Goal: Task Accomplishment & Management: Manage account settings

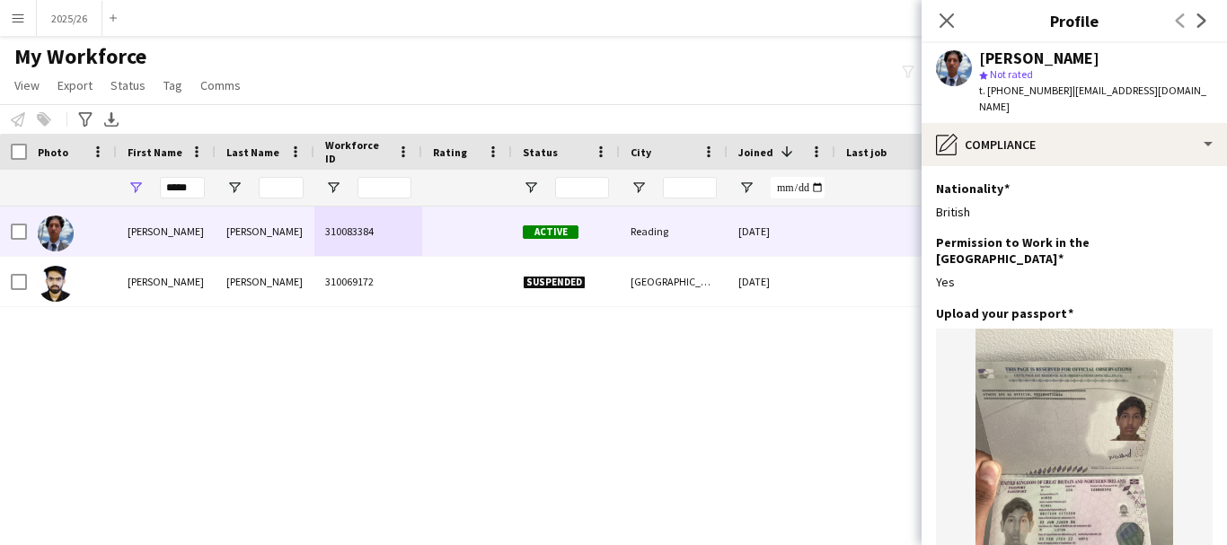
scroll to position [22, 0]
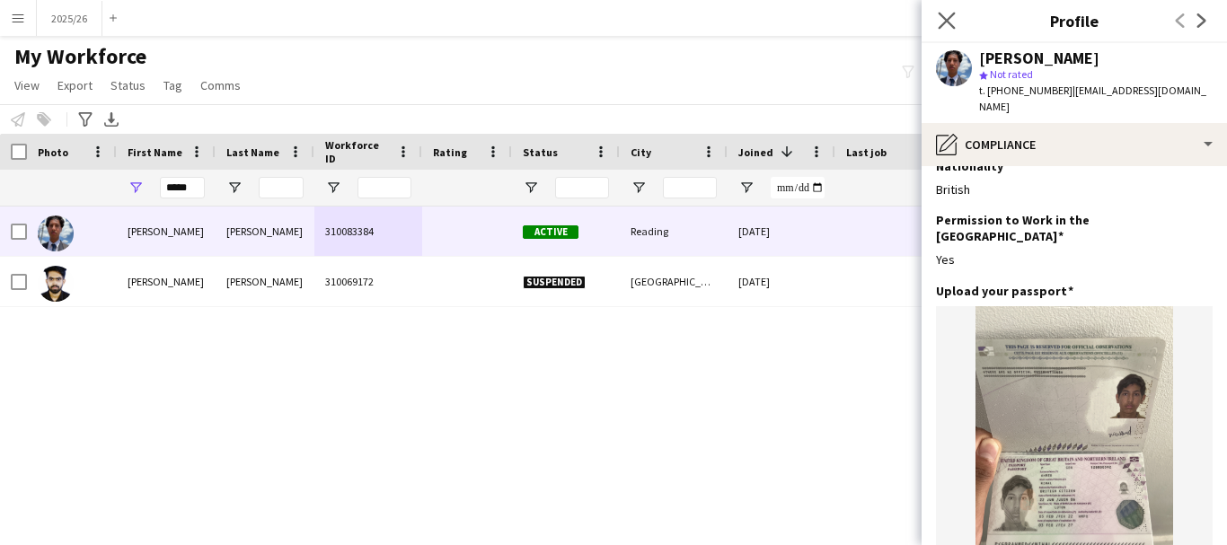
click at [940, 11] on app-icon "Close pop-in" at bounding box center [947, 21] width 26 height 26
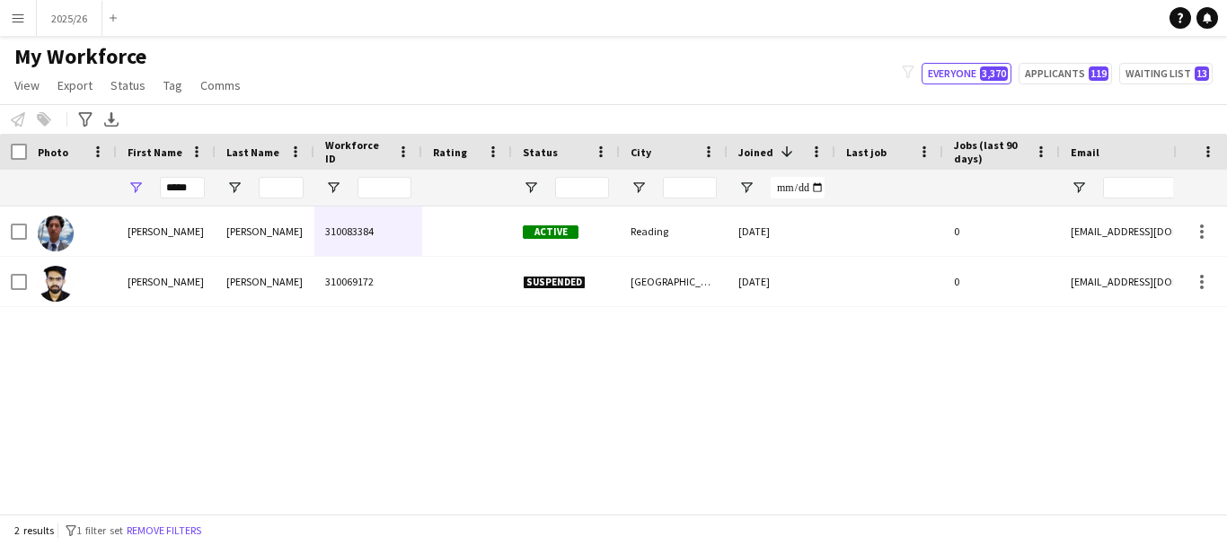
click at [633, 499] on div "Active Reading [DATE] 0 [EMAIL_ADDRESS][DOMAIN_NAME] [PERSON_NAME] 310083384 Su…" at bounding box center [586, 354] width 1173 height 294
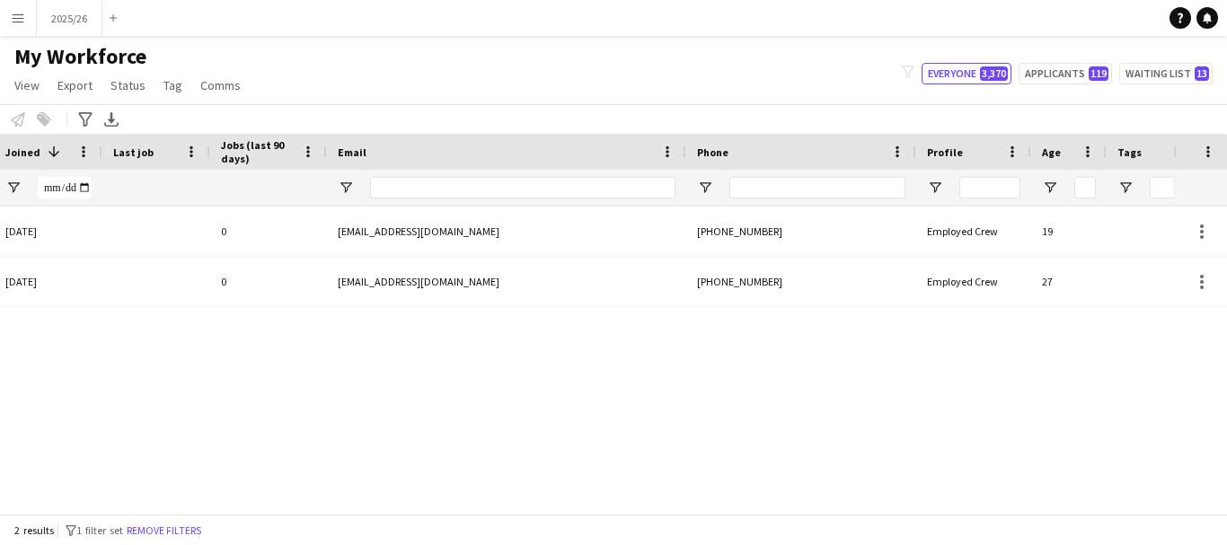
scroll to position [0, 0]
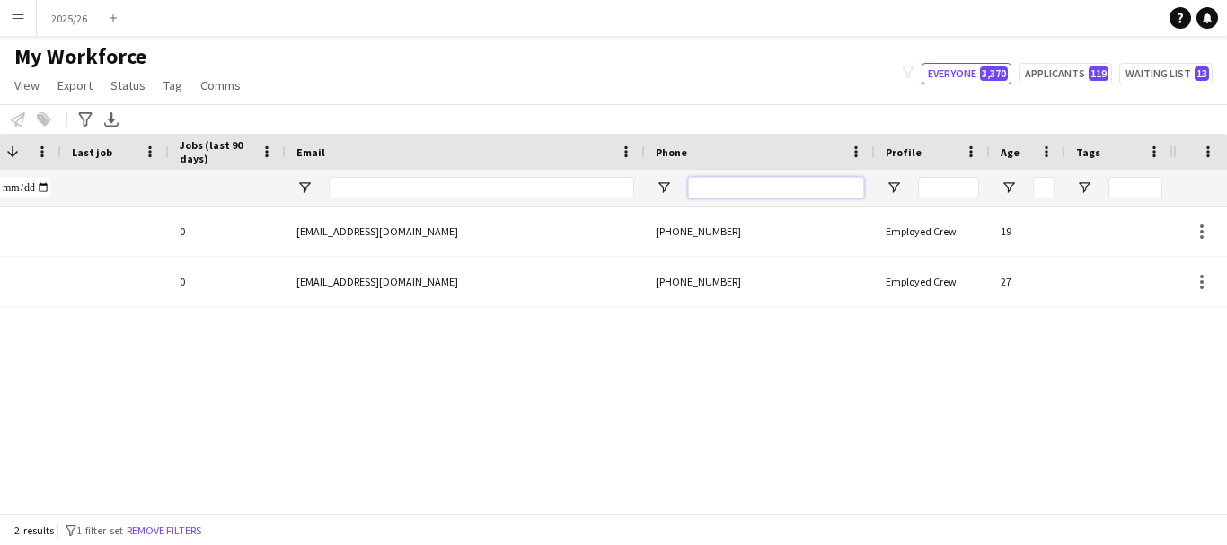
click at [736, 181] on input "Phone Filter Input" at bounding box center [776, 188] width 176 height 22
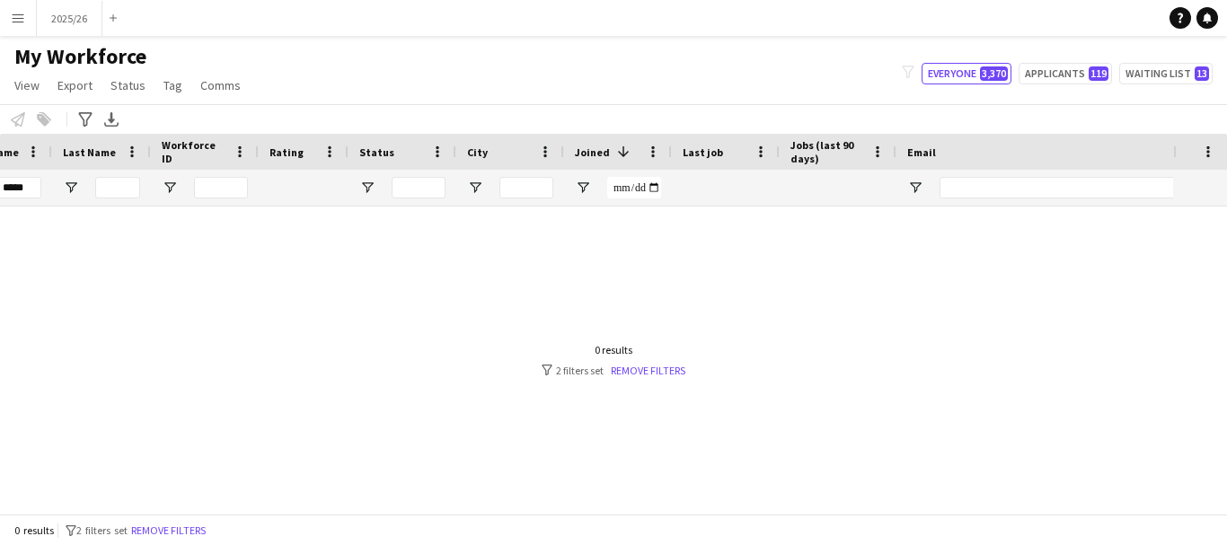
scroll to position [0, 164]
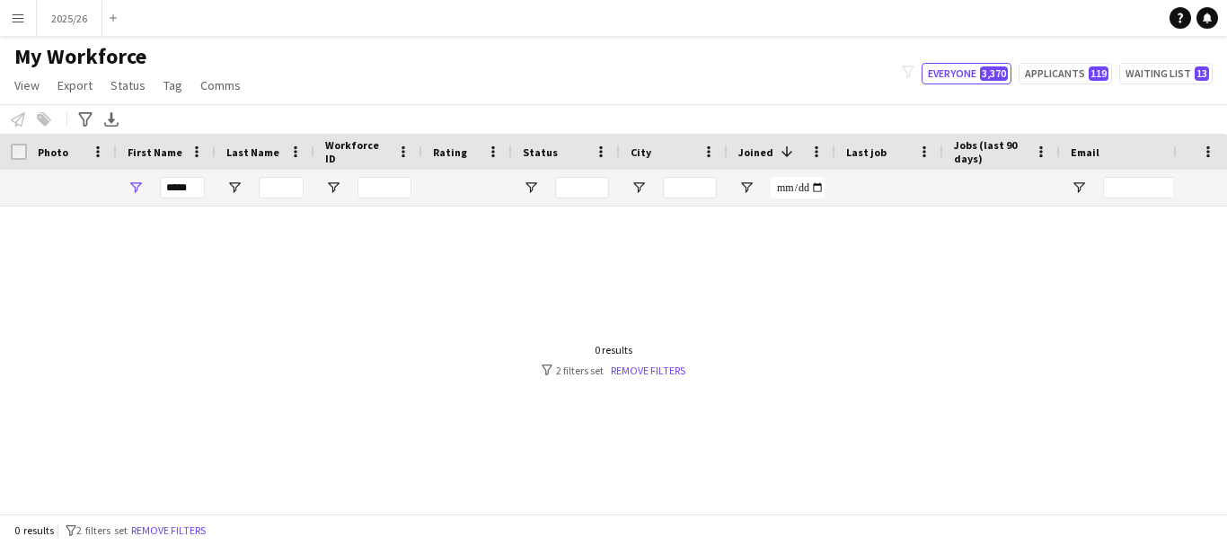
type input "******"
click at [207, 188] on div "*****" at bounding box center [166, 188] width 99 height 36
drag, startPoint x: 192, startPoint y: 191, endPoint x: 0, endPoint y: 192, distance: 192.2
click at [0, 194] on div at bounding box center [973, 188] width 1947 height 36
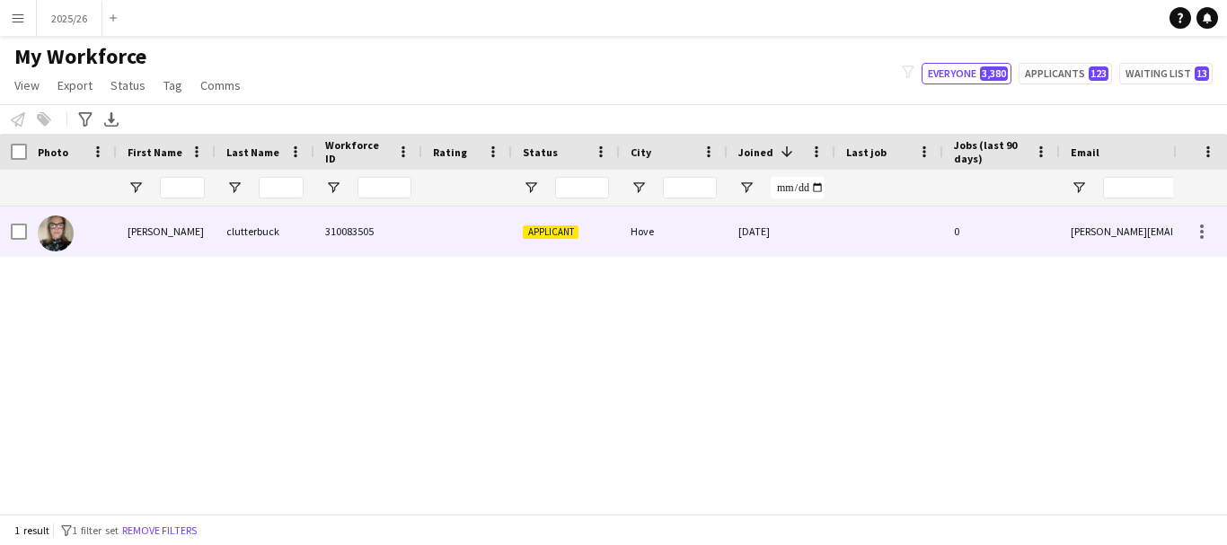
click at [331, 234] on div "310083505" at bounding box center [368, 231] width 108 height 49
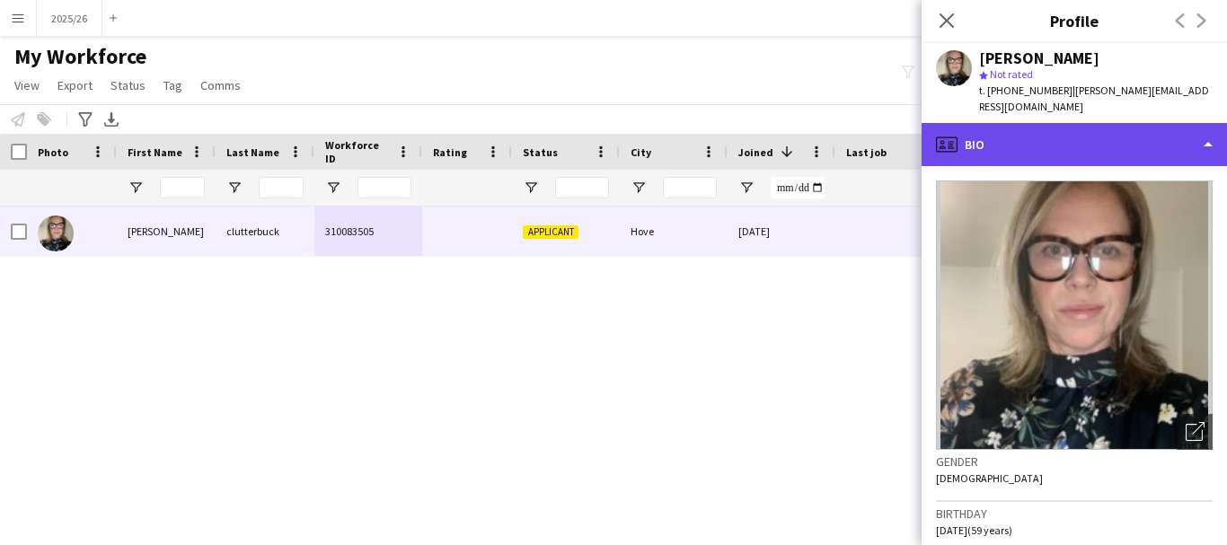
click at [1072, 131] on div "profile Bio" at bounding box center [1074, 144] width 305 height 43
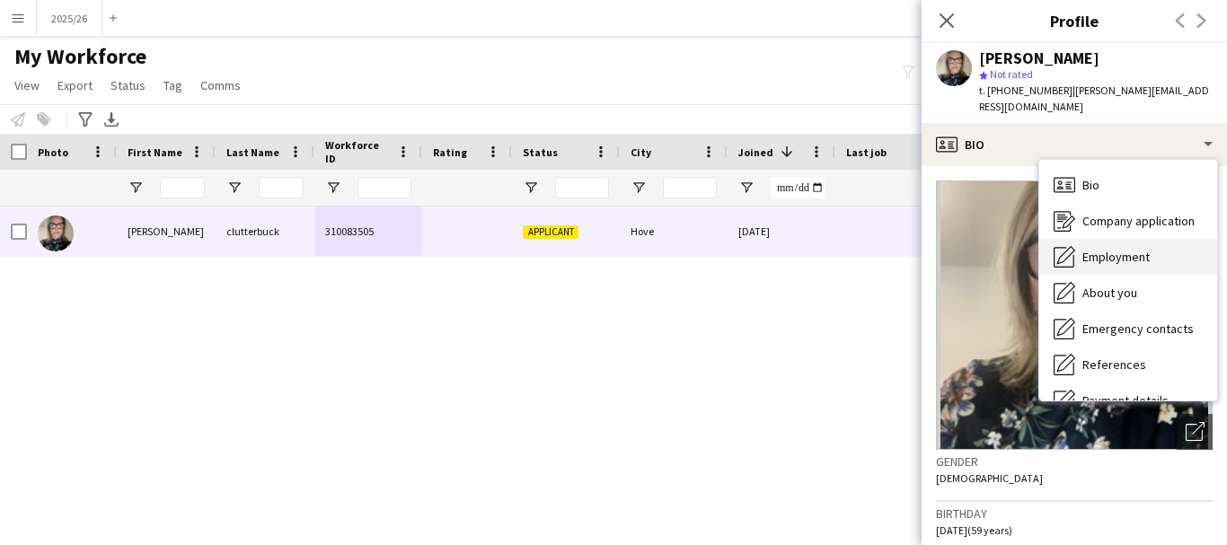
click at [1106, 239] on div "Employment Employment" at bounding box center [1128, 257] width 178 height 36
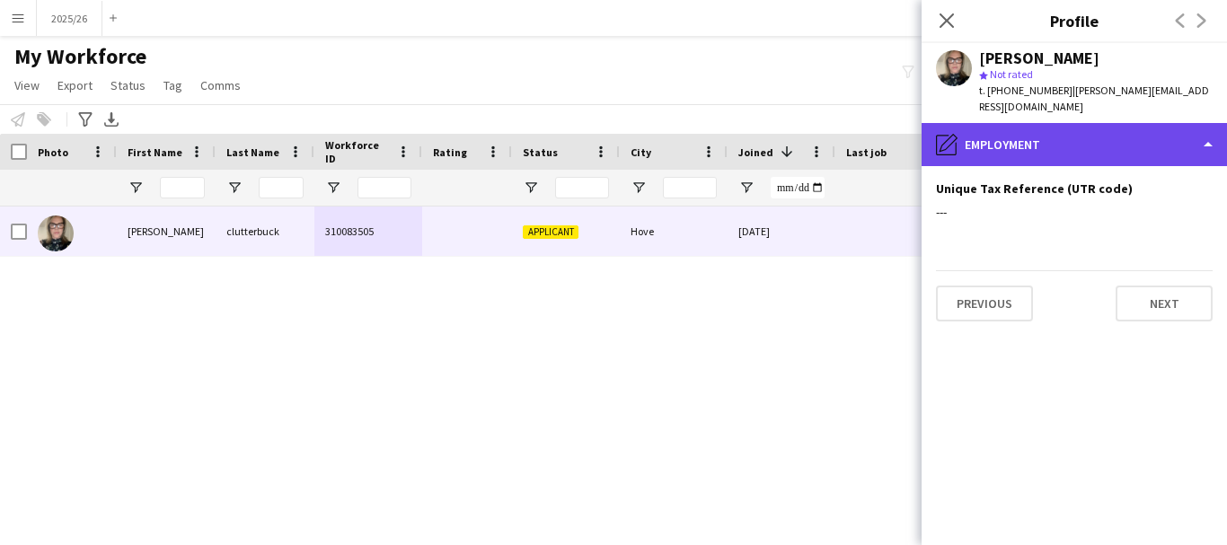
click at [1127, 136] on div "pencil4 Employment" at bounding box center [1074, 144] width 305 height 43
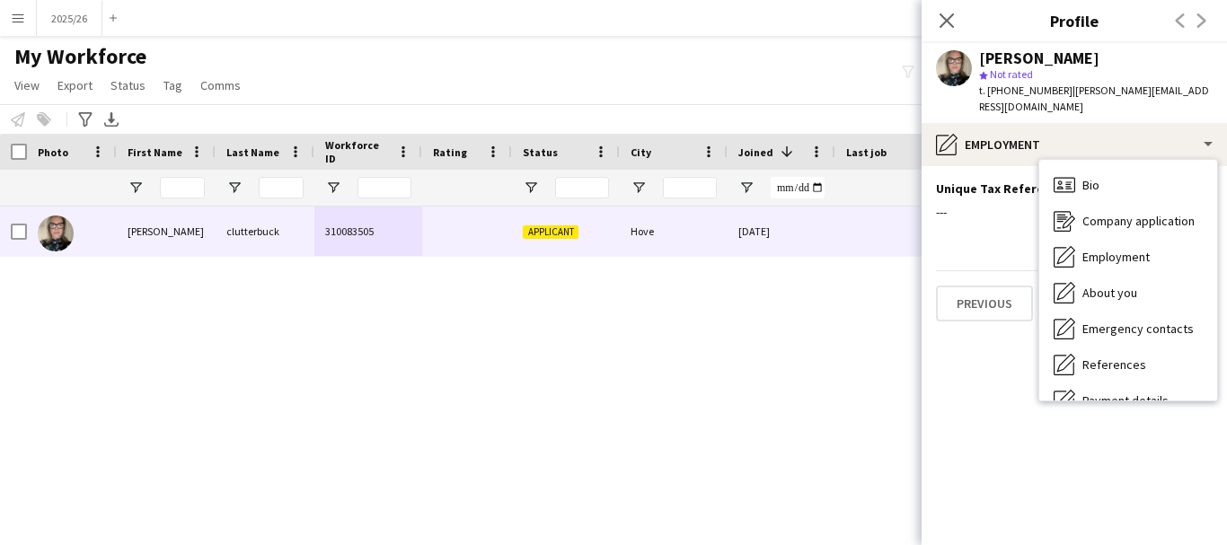
click at [1226, 285] on app-section-data-types "Unique Tax Reference (UTR code) Edit this field --- Previous Next" at bounding box center [1074, 355] width 305 height 379
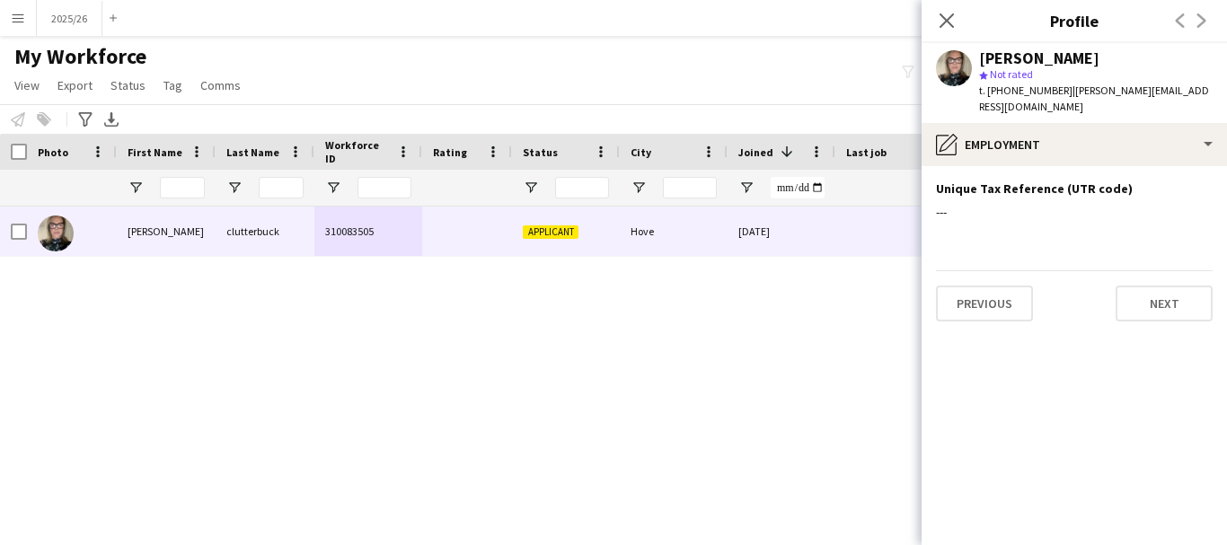
click at [1160, 166] on app-section-data-types "Unique Tax Reference (UTR code) Edit this field --- Previous Next" at bounding box center [1074, 355] width 305 height 379
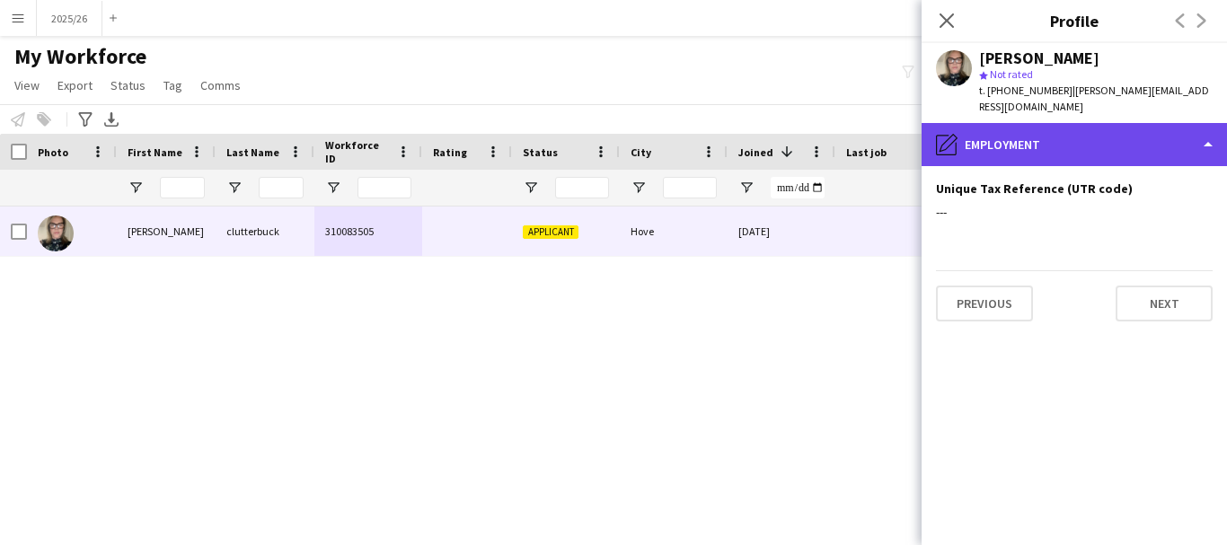
click at [1156, 123] on div "pencil4 Employment" at bounding box center [1074, 144] width 305 height 43
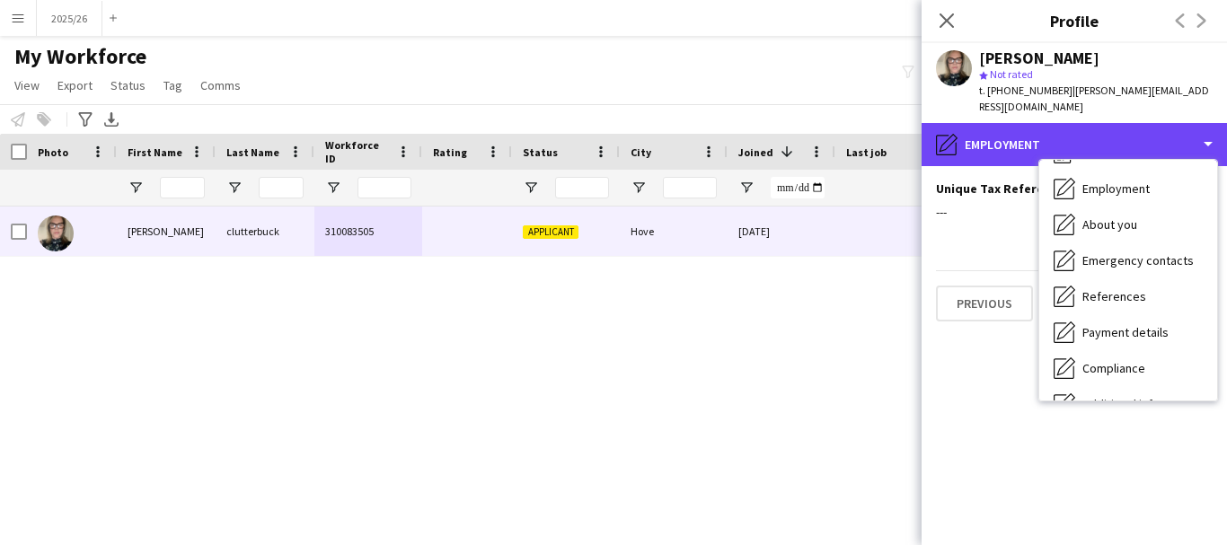
scroll to position [205, 0]
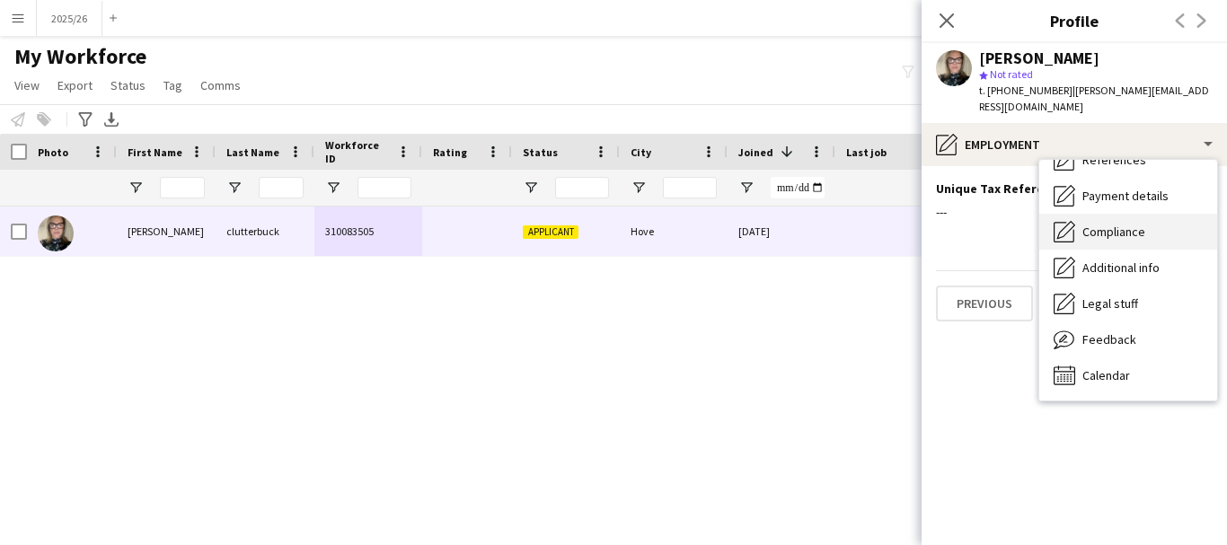
click at [1125, 224] on span "Compliance" at bounding box center [1113, 232] width 63 height 16
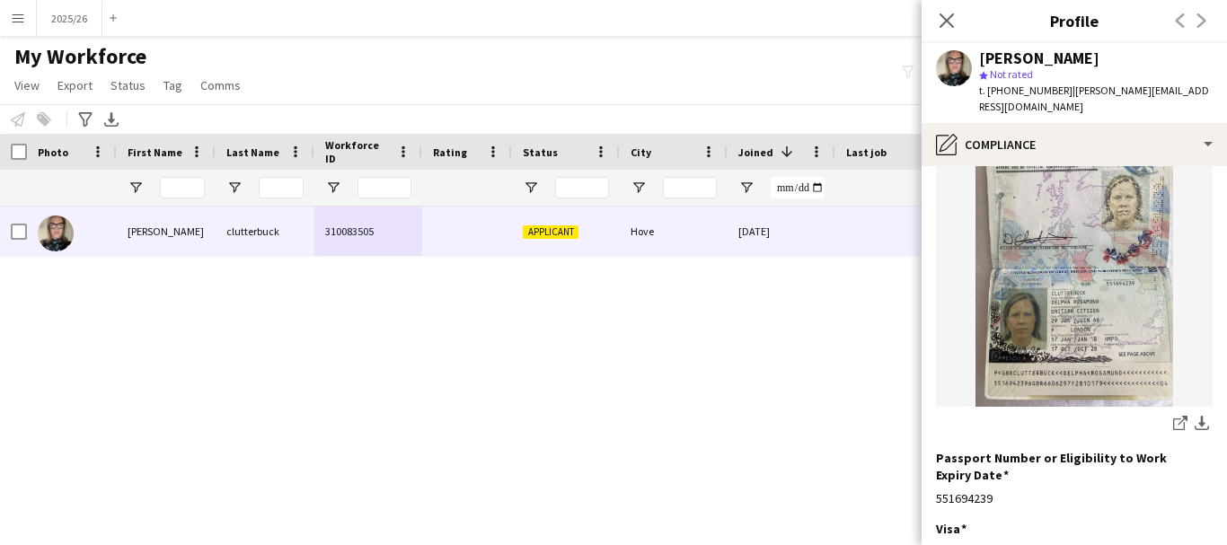
scroll to position [189, 0]
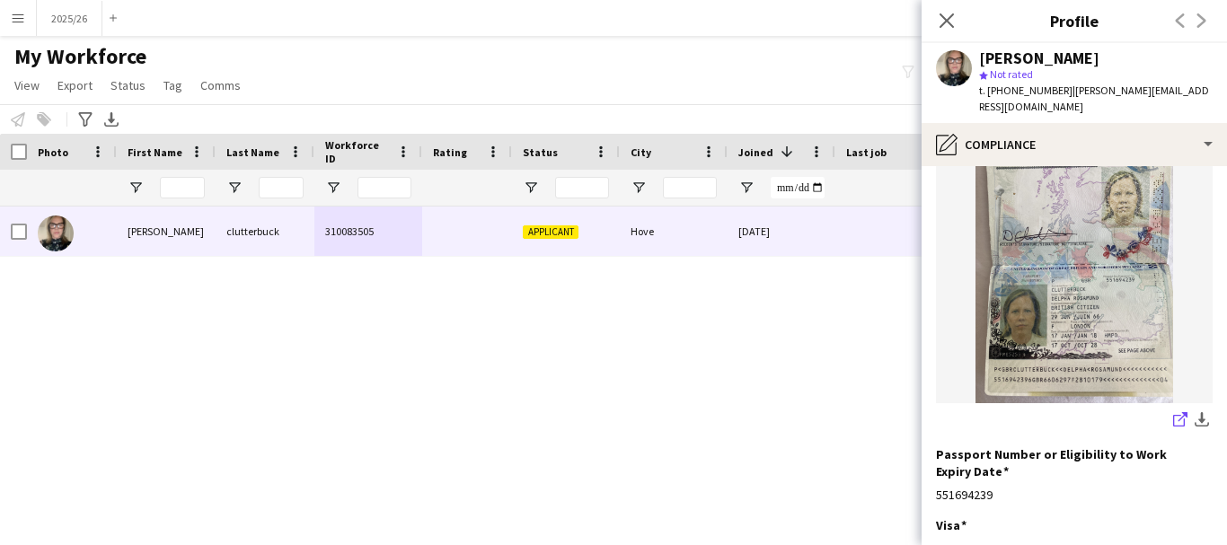
click at [1173, 412] on icon "share-external-link-1" at bounding box center [1180, 419] width 14 height 14
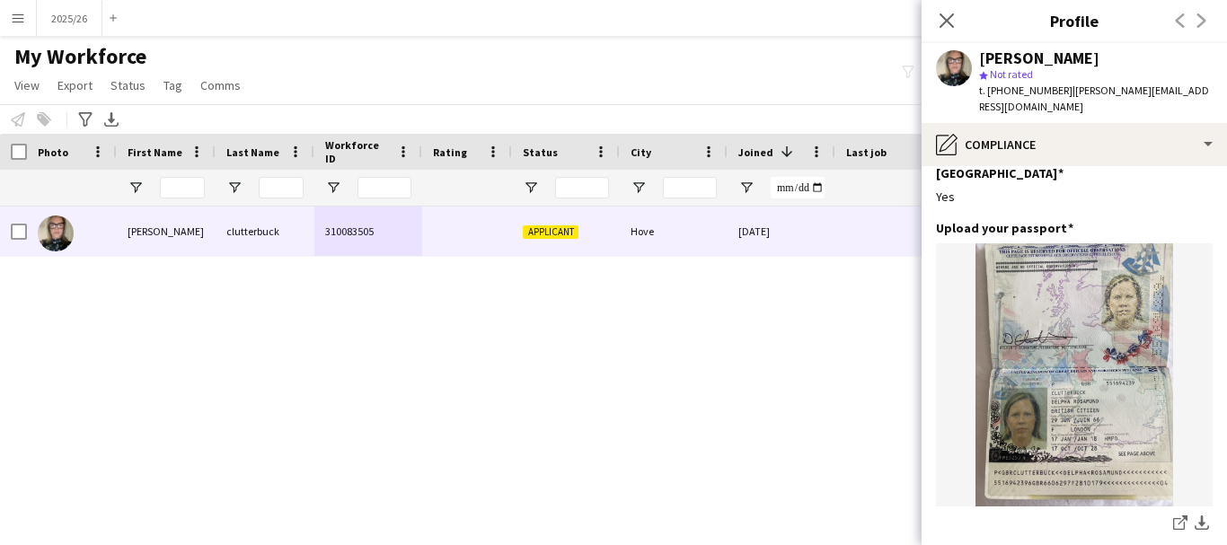
scroll to position [89, 0]
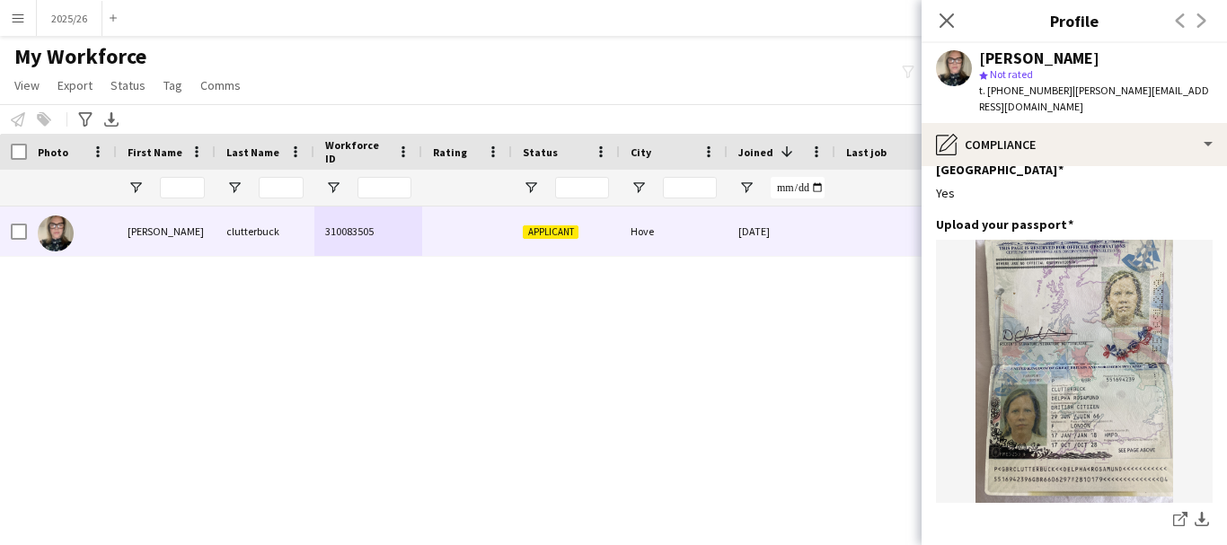
click at [1199, 187] on app-section-data-types "Nationality Edit this field British Permission to Work in the UK Edit this fiel…" at bounding box center [1074, 355] width 305 height 379
click at [1198, 216] on app-icon "Edit this field" at bounding box center [1205, 223] width 14 height 14
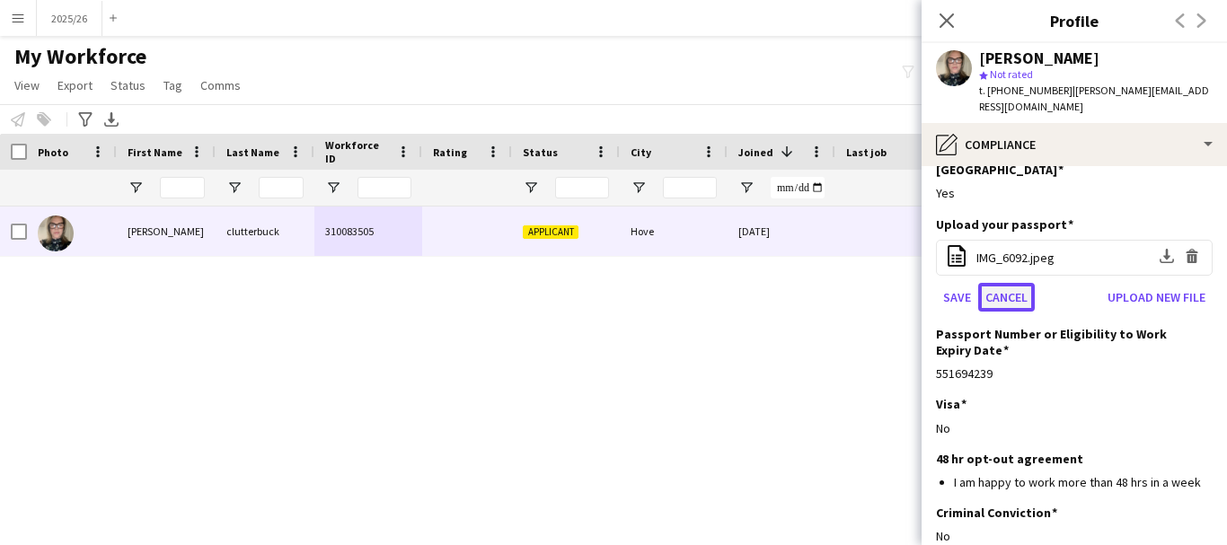
click at [1000, 283] on button "Cancel" at bounding box center [1006, 297] width 57 height 29
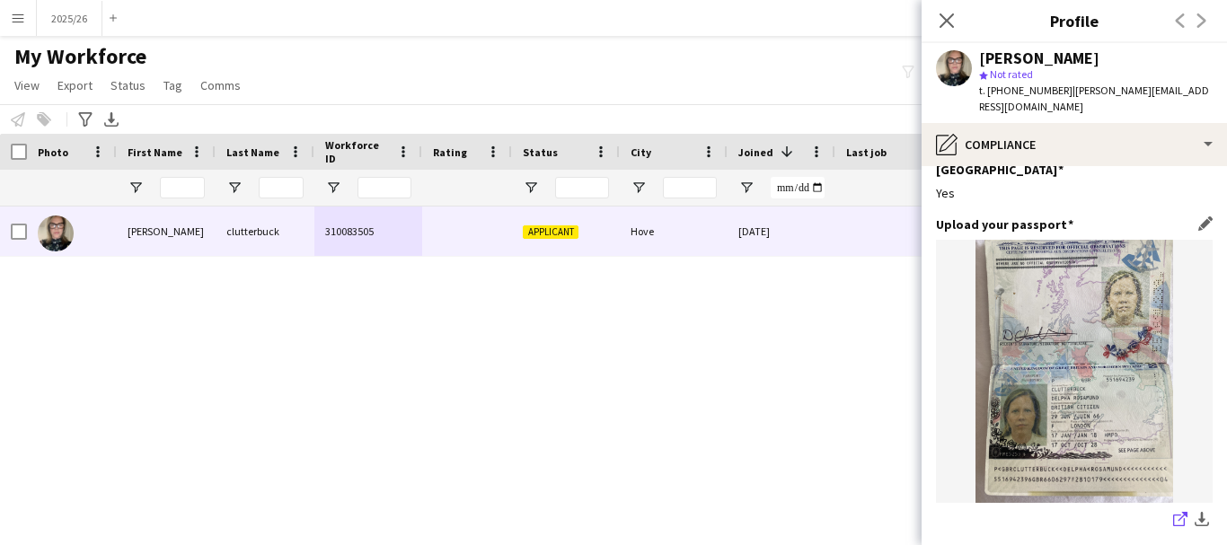
click at [1169, 510] on link "share-external-link-1" at bounding box center [1180, 521] width 22 height 22
click at [1034, 185] on div "Yes" at bounding box center [1074, 193] width 277 height 16
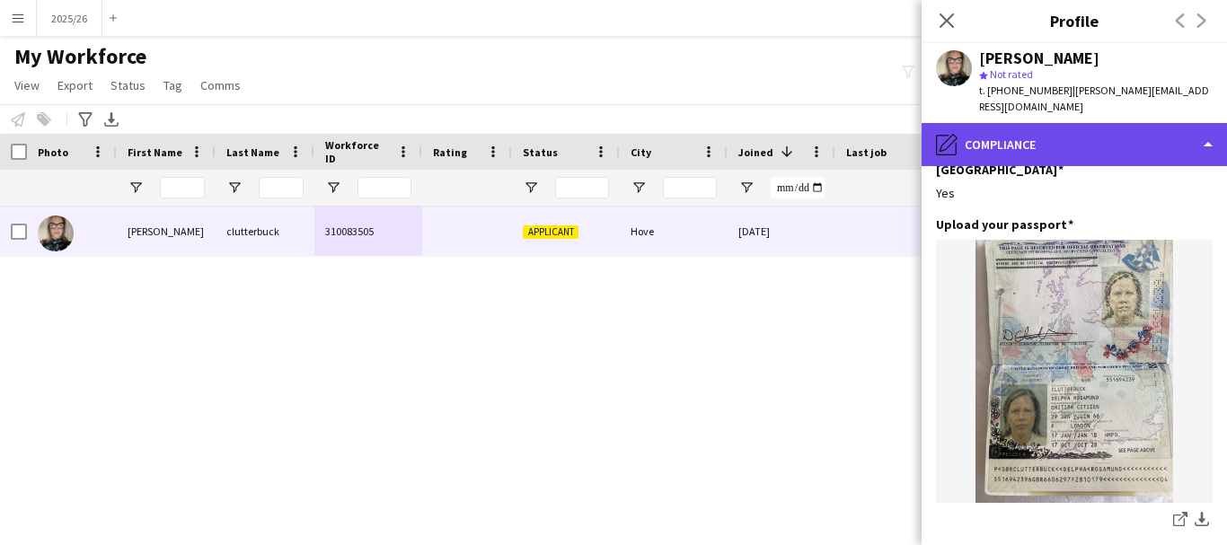
click at [1070, 128] on div "pencil4 Compliance" at bounding box center [1074, 144] width 305 height 43
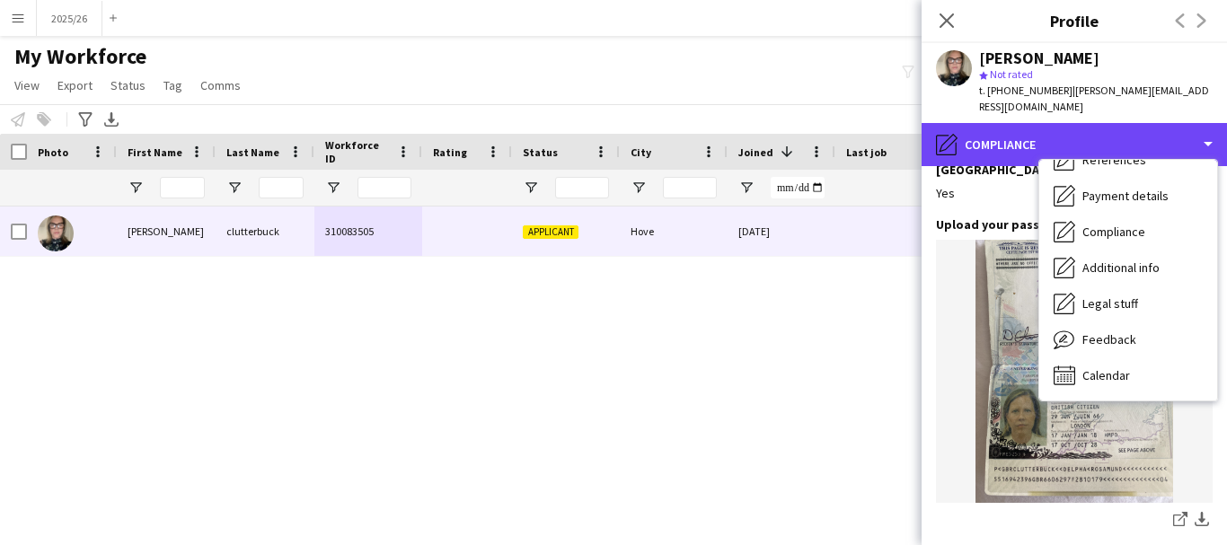
scroll to position [0, 0]
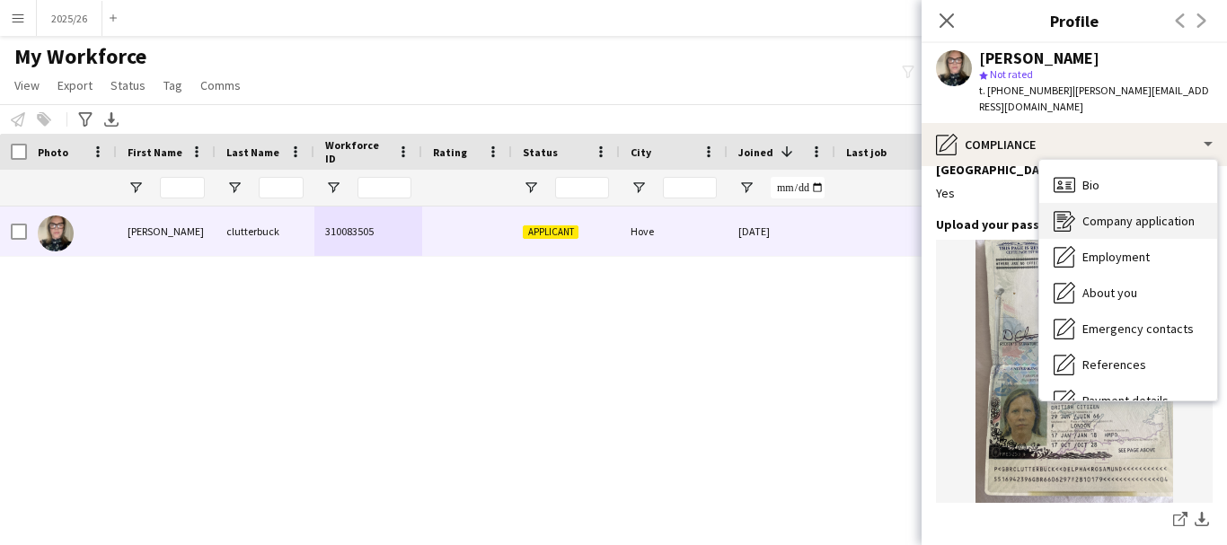
click at [1116, 213] on span "Company application" at bounding box center [1138, 221] width 112 height 16
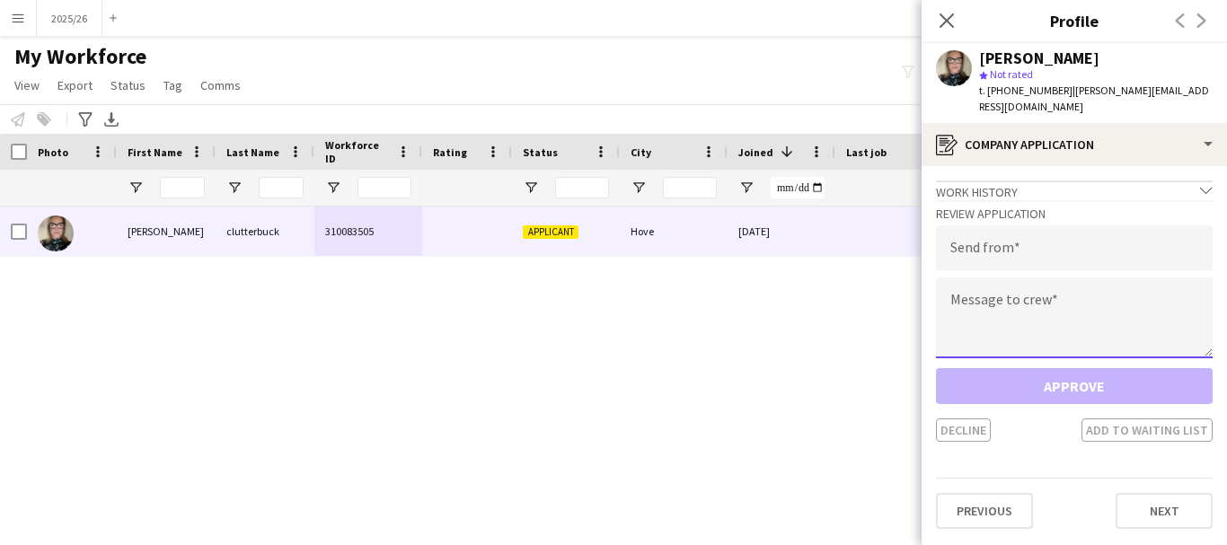
click at [1053, 303] on textarea at bounding box center [1074, 318] width 277 height 81
paste textarea "**********"
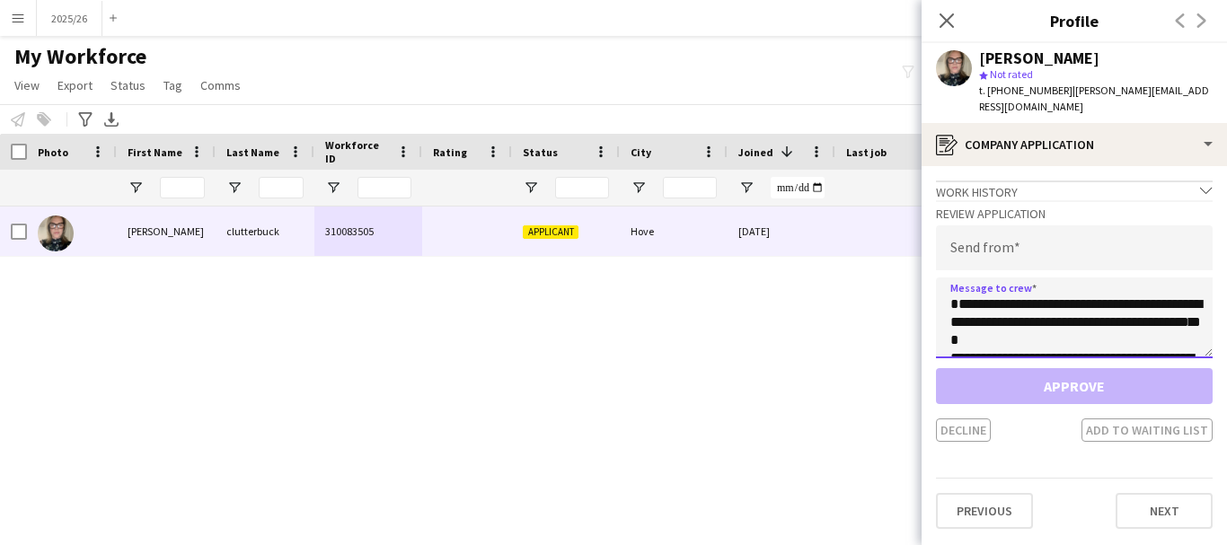
scroll to position [352, 0]
type textarea "**********"
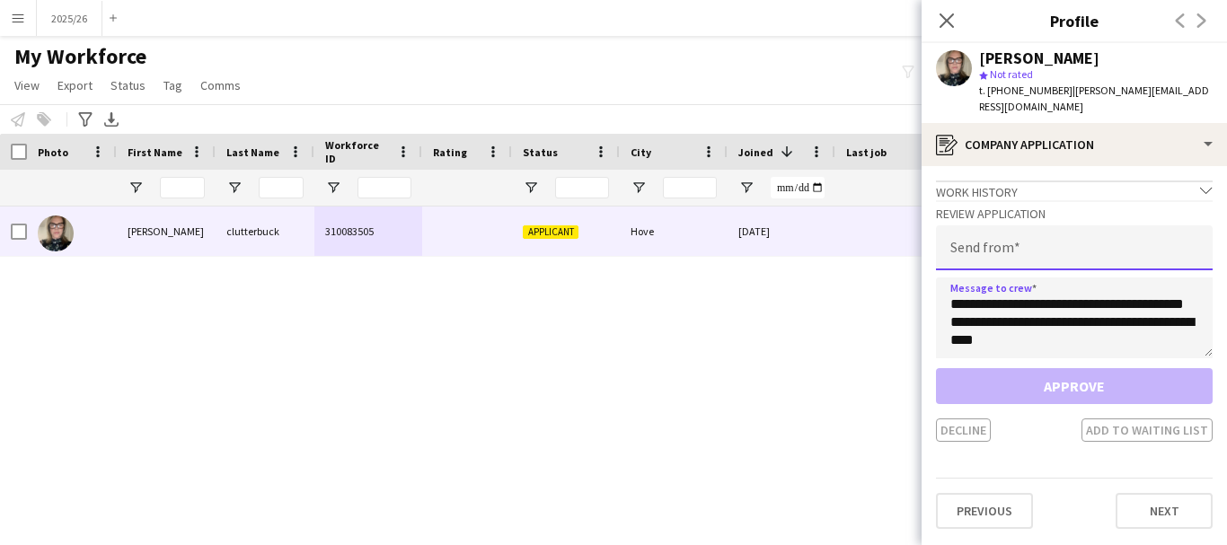
click at [1030, 225] on input "email" at bounding box center [1074, 247] width 277 height 45
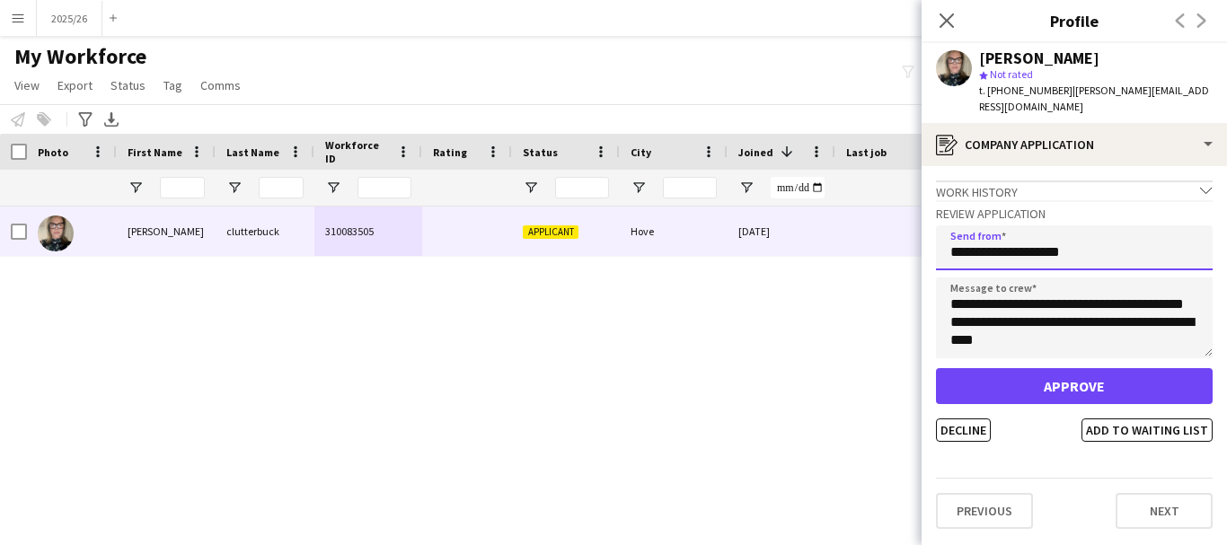
type input "**********"
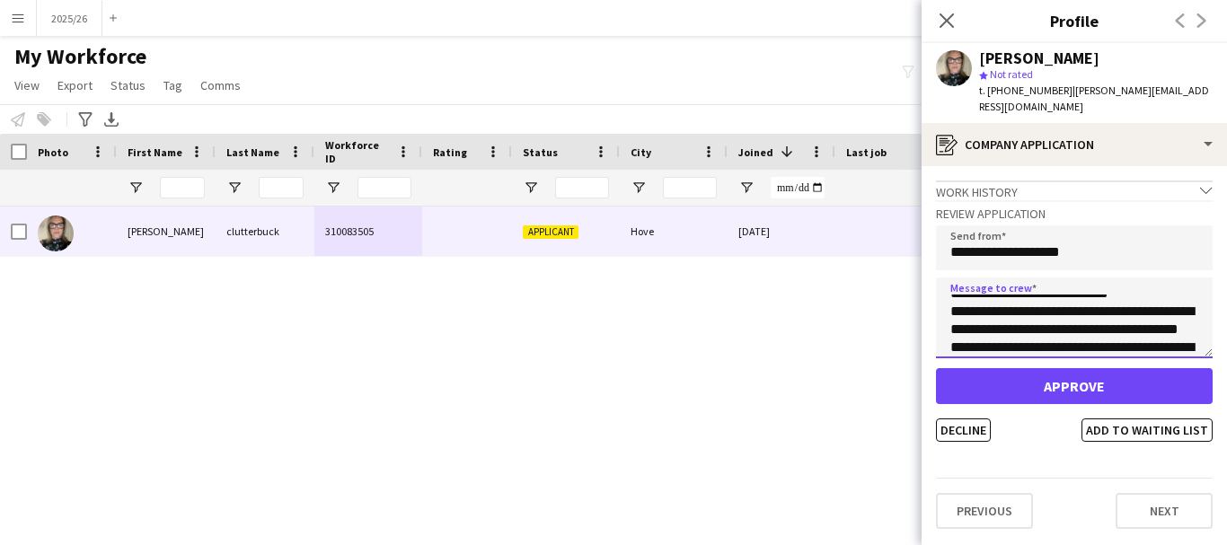
scroll to position [0, 0]
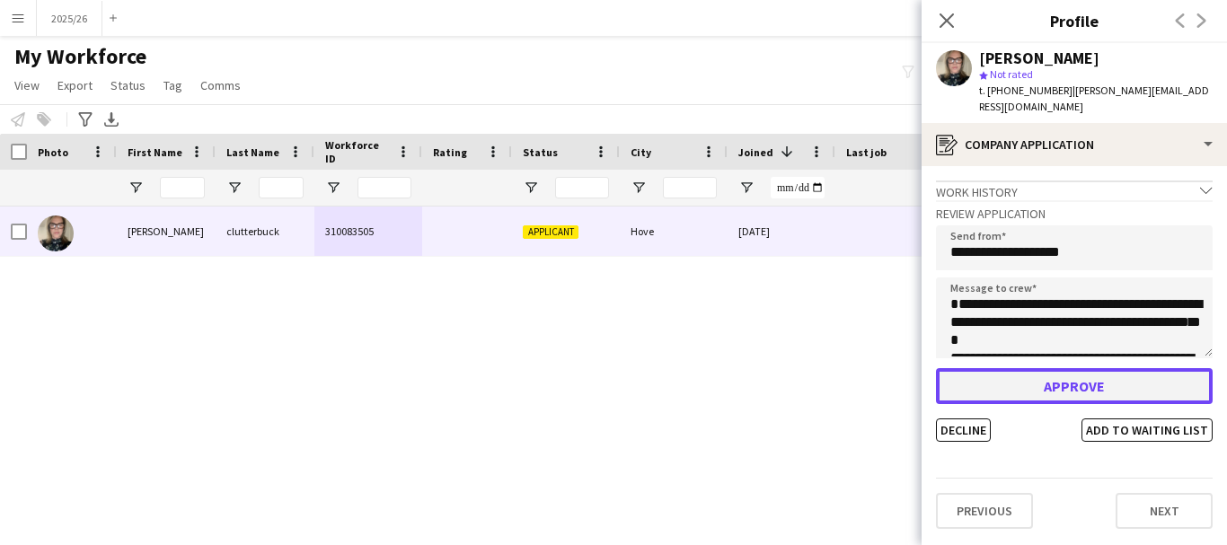
click at [1045, 382] on button "Approve" at bounding box center [1074, 386] width 277 height 36
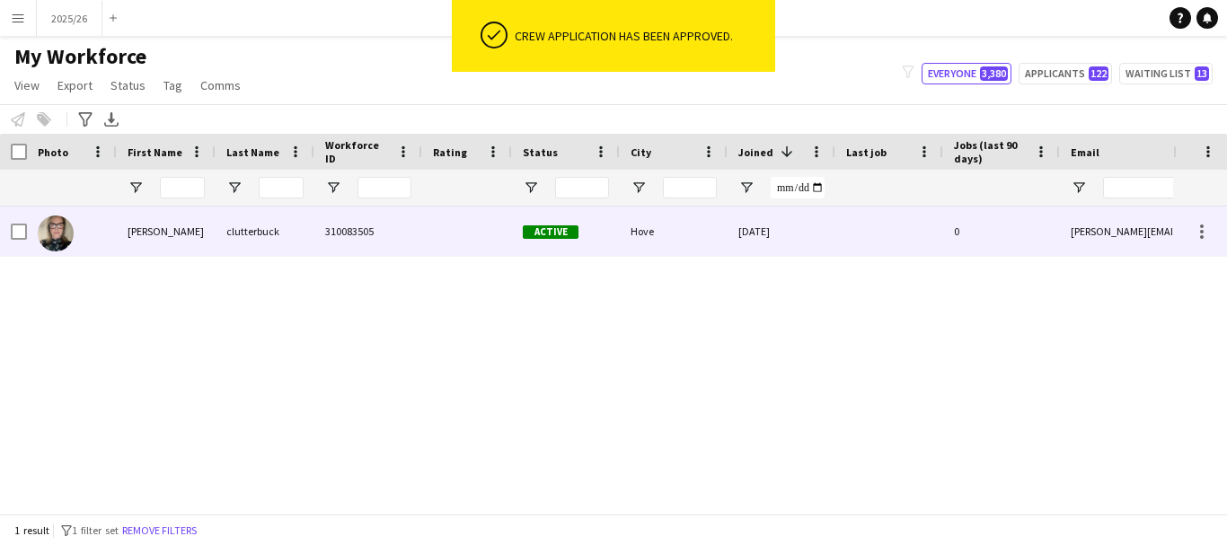
click at [838, 226] on div at bounding box center [889, 231] width 108 height 49
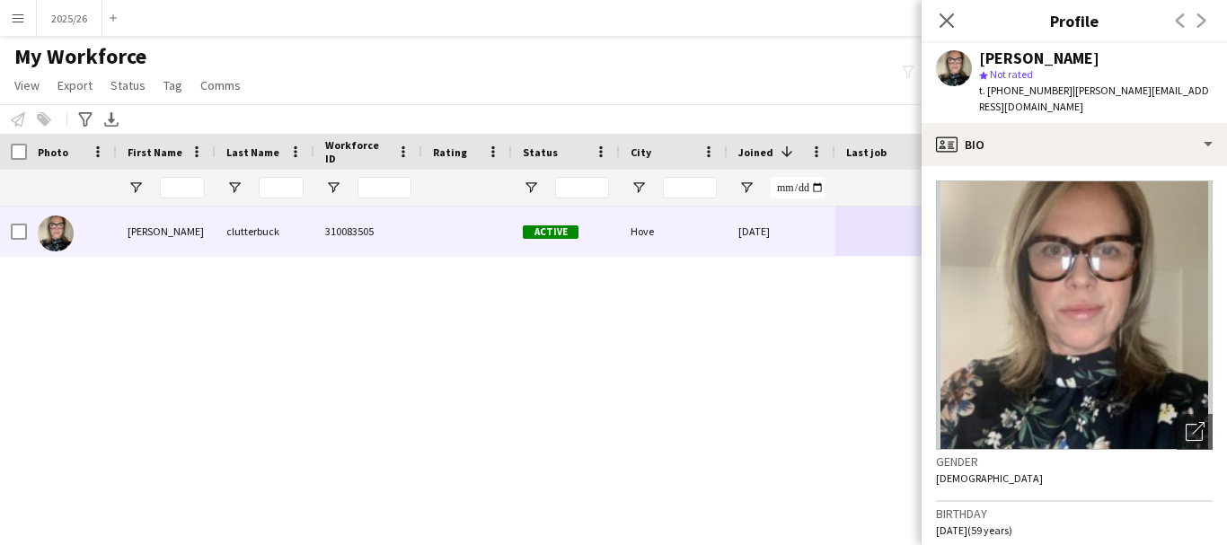
click at [1081, 104] on div "delpha clutterbuck star Not rated t. +447752198316 | delpha@hotmail.com" at bounding box center [1074, 83] width 305 height 80
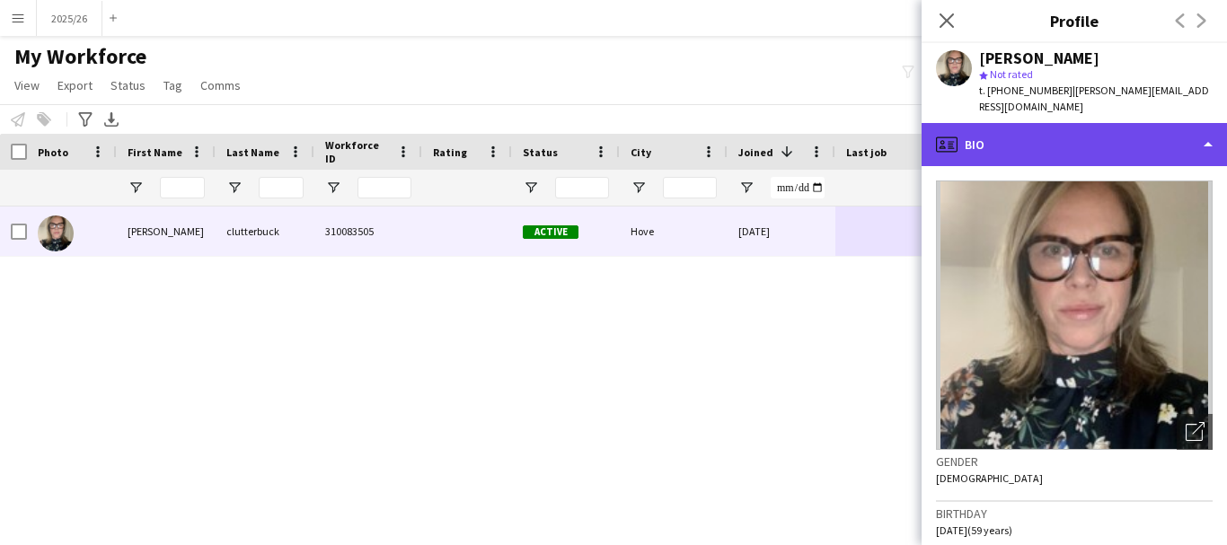
click at [1106, 123] on div "profile Bio" at bounding box center [1074, 144] width 305 height 43
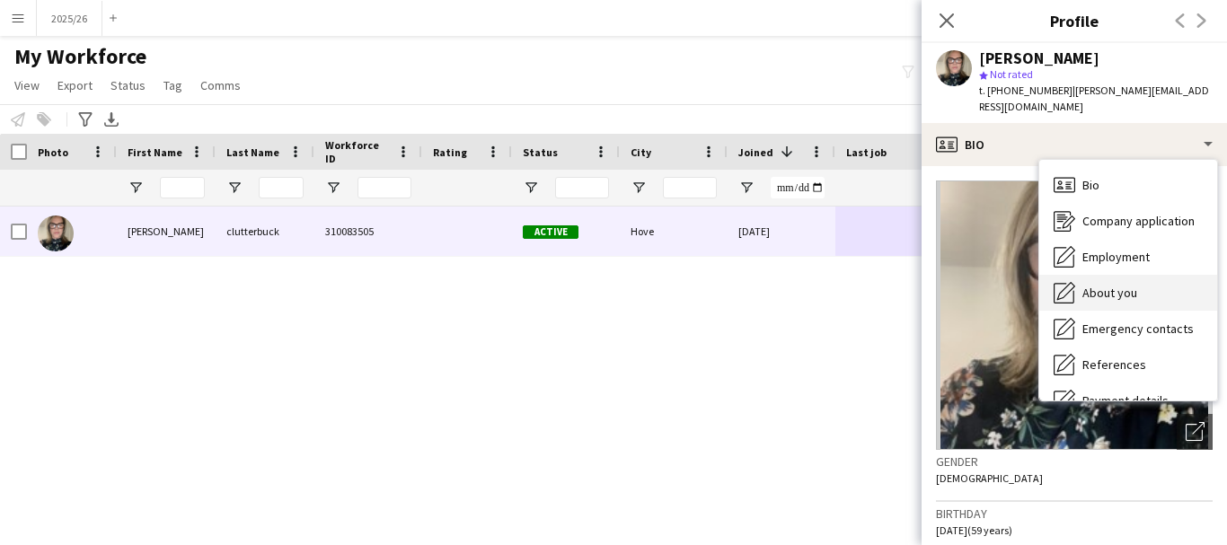
click at [1131, 285] on span "About you" at bounding box center [1109, 293] width 55 height 16
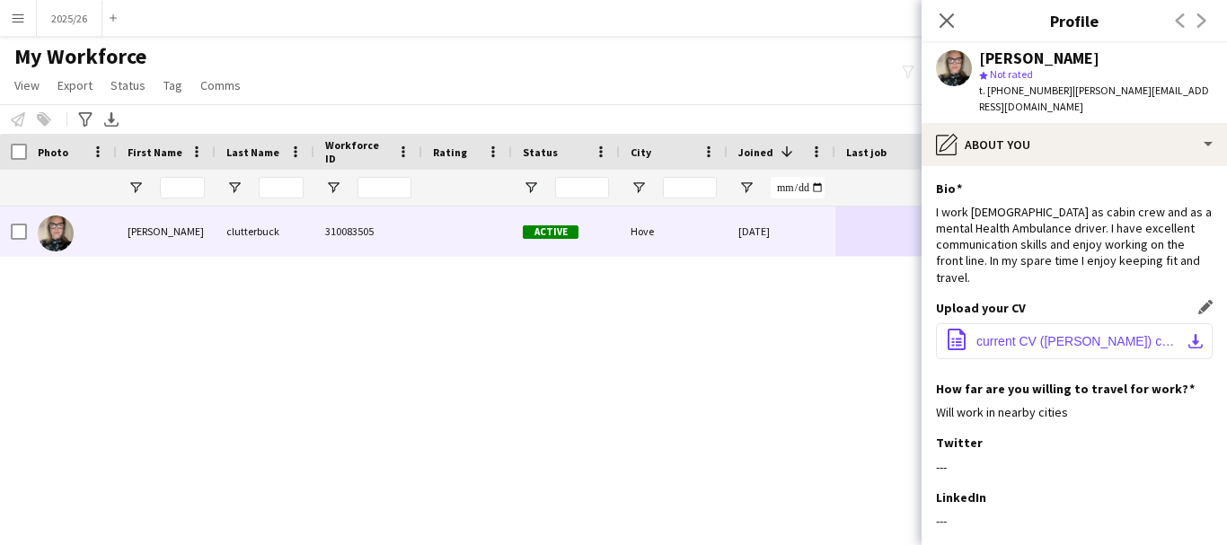
click at [1101, 333] on button "office-file-sheet current CV (Delpha Clutterbuck) copy copy.docx download-bottom" at bounding box center [1074, 341] width 277 height 36
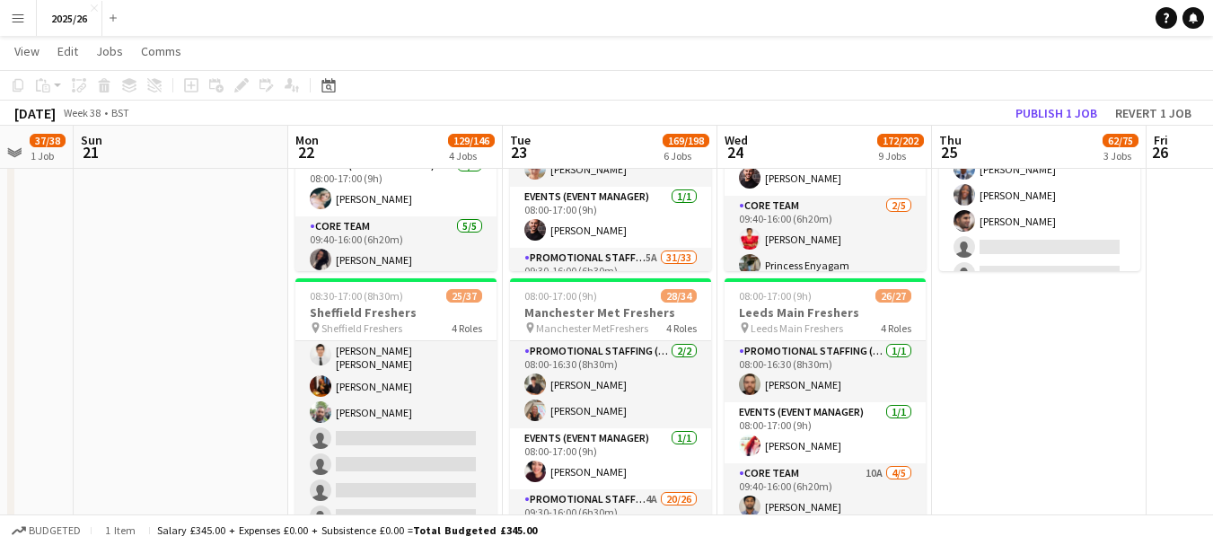
scroll to position [0, 1054]
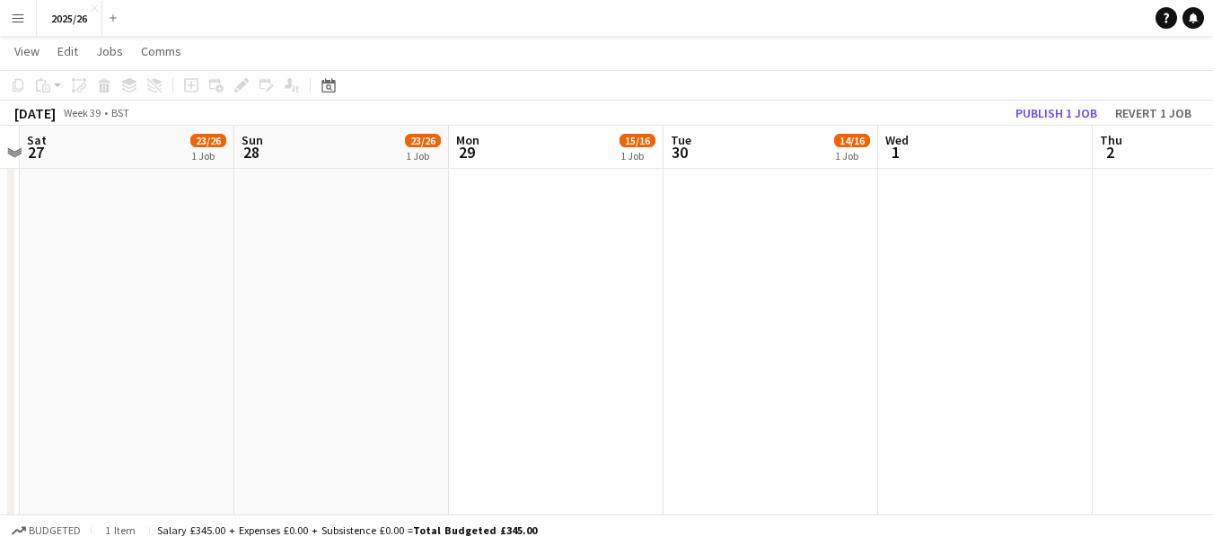
drag, startPoint x: 1116, startPoint y: 280, endPoint x: 401, endPoint y: 167, distance: 723.9
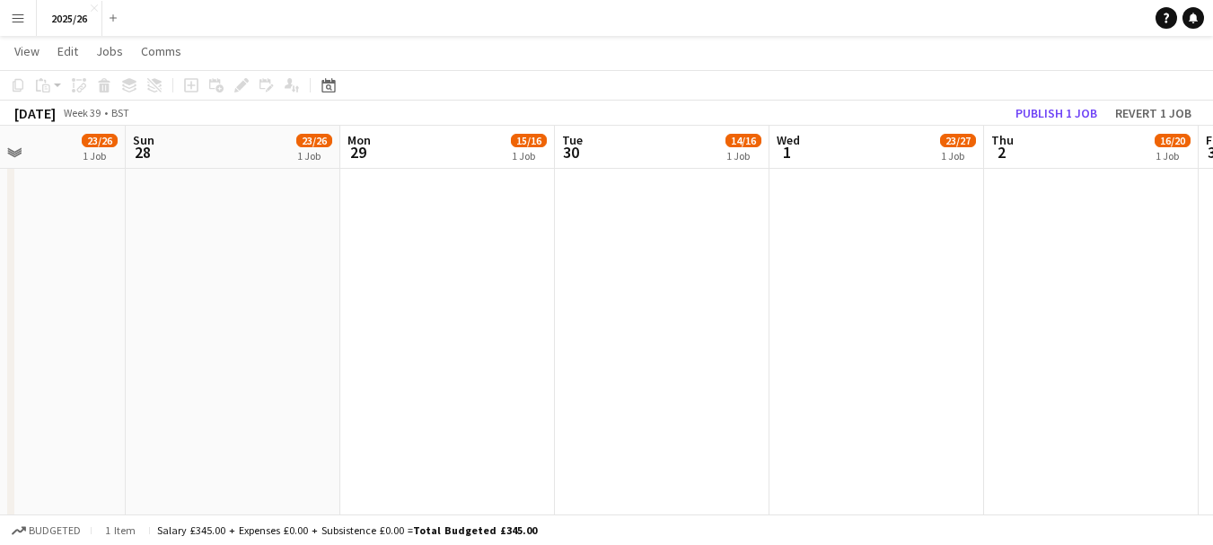
drag, startPoint x: 1001, startPoint y: 237, endPoint x: 537, endPoint y: 225, distance: 464.5
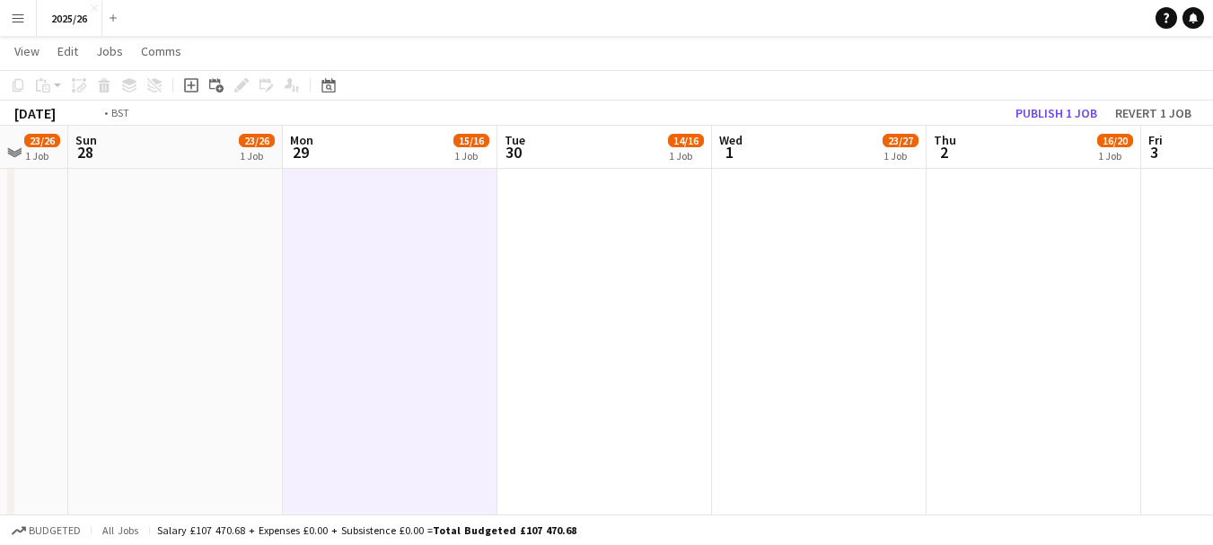
drag, startPoint x: 866, startPoint y: 261, endPoint x: 723, endPoint y: 245, distance: 143.7
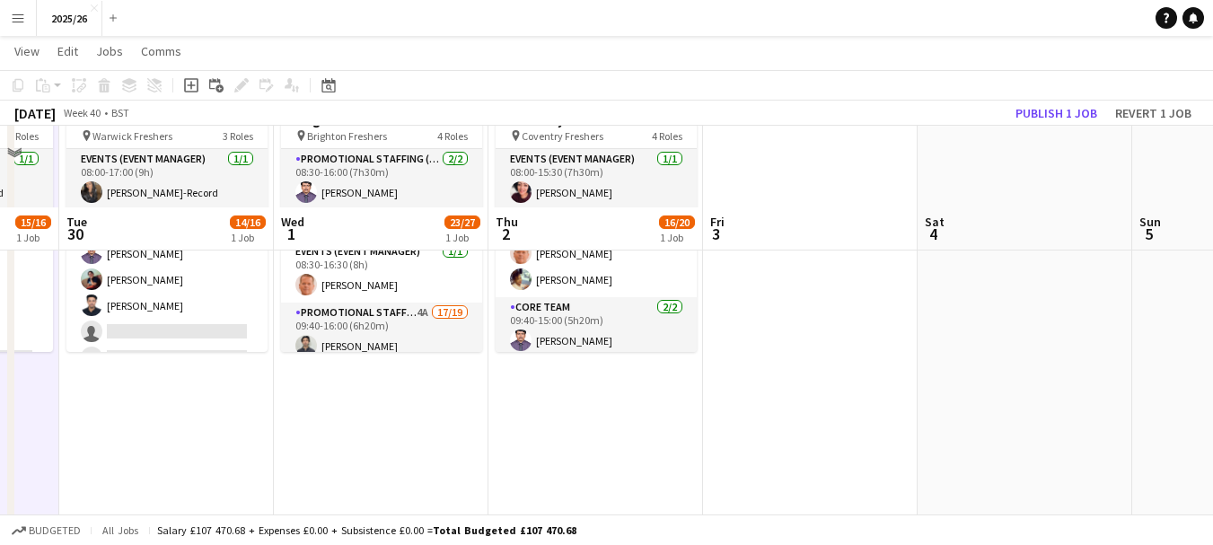
scroll to position [0, 0]
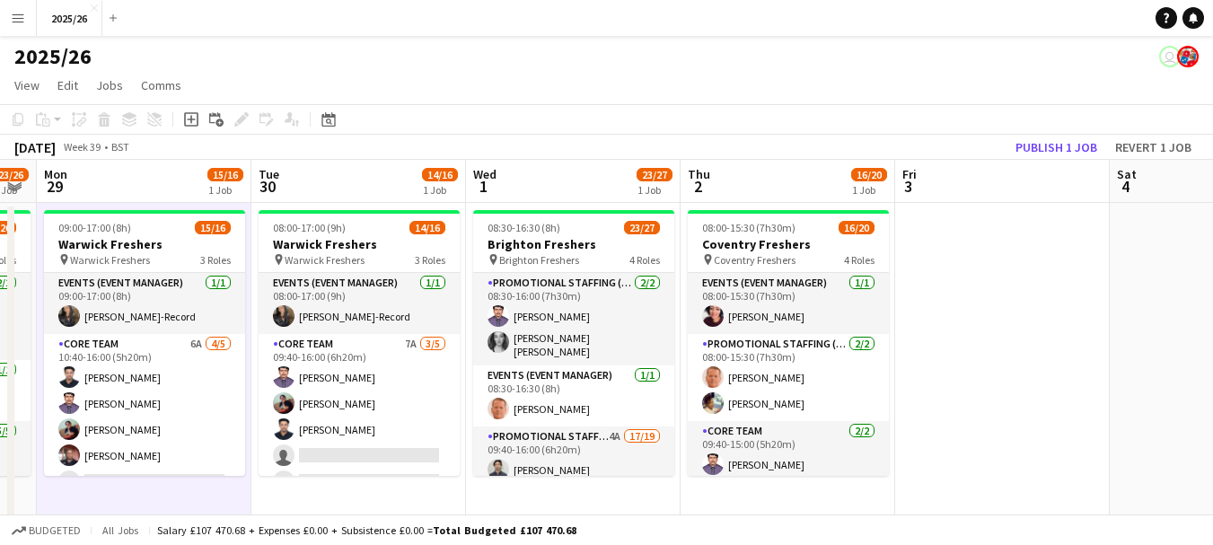
drag, startPoint x: 278, startPoint y: 370, endPoint x: 437, endPoint y: 375, distance: 159.0
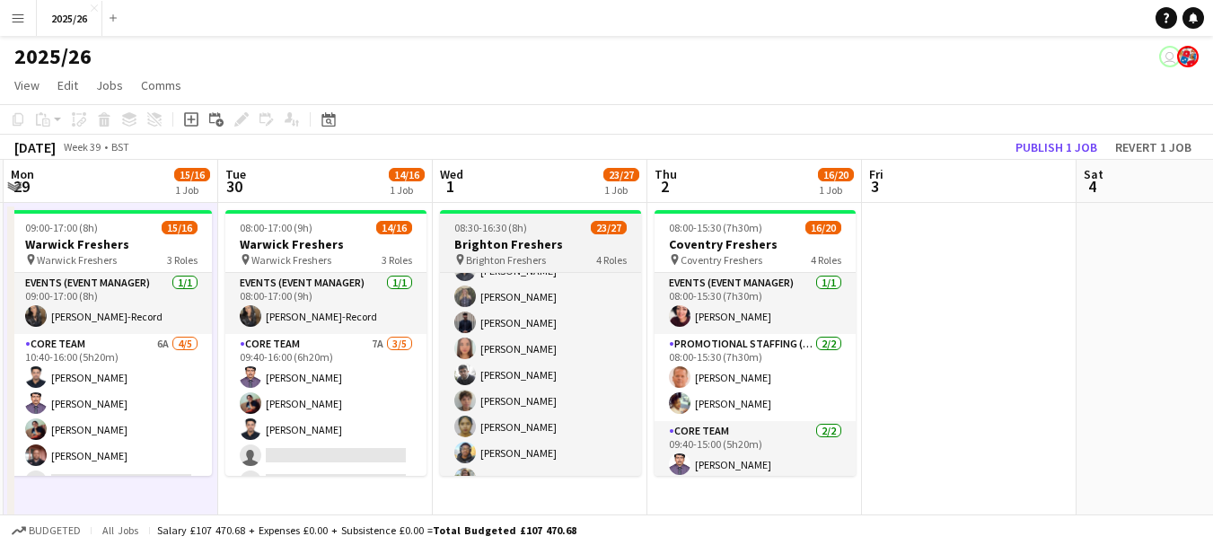
scroll to position [205, 0]
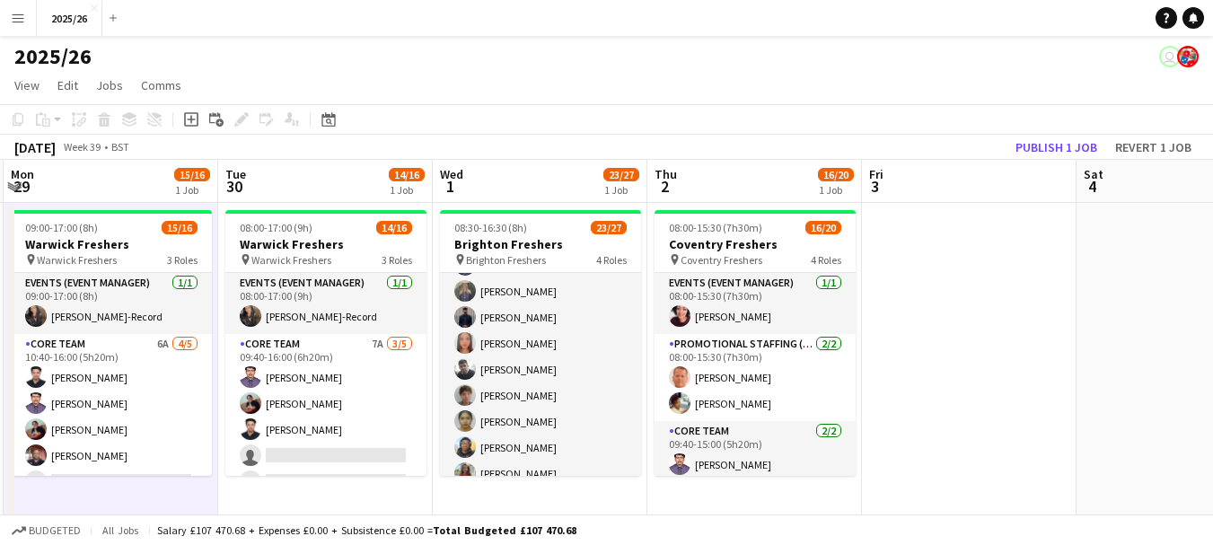
drag, startPoint x: 284, startPoint y: 366, endPoint x: 1226, endPoint y: 321, distance: 943.3
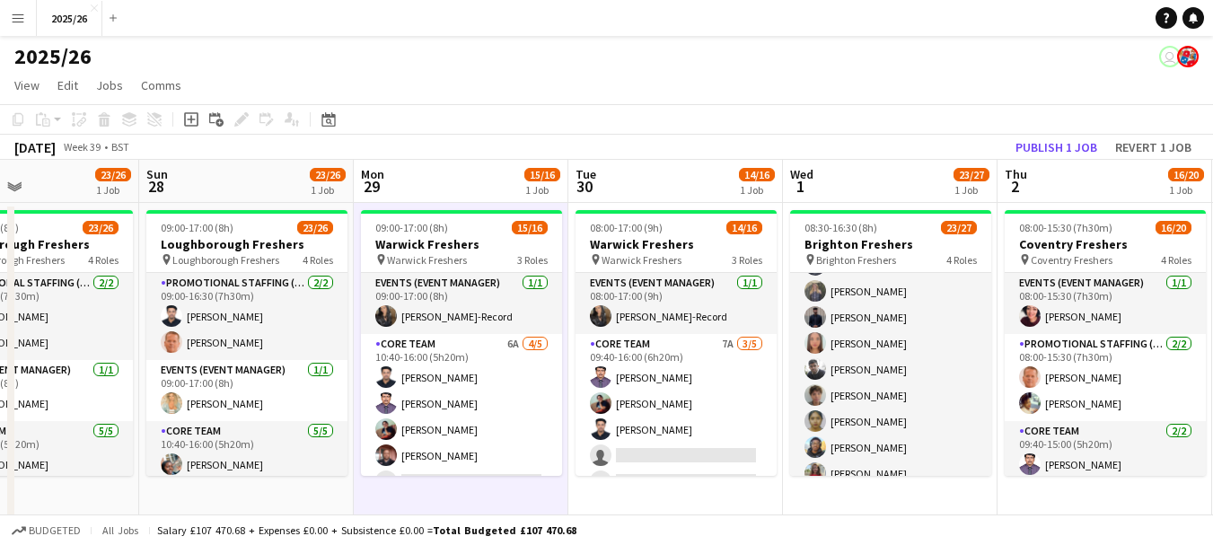
scroll to position [0, 296]
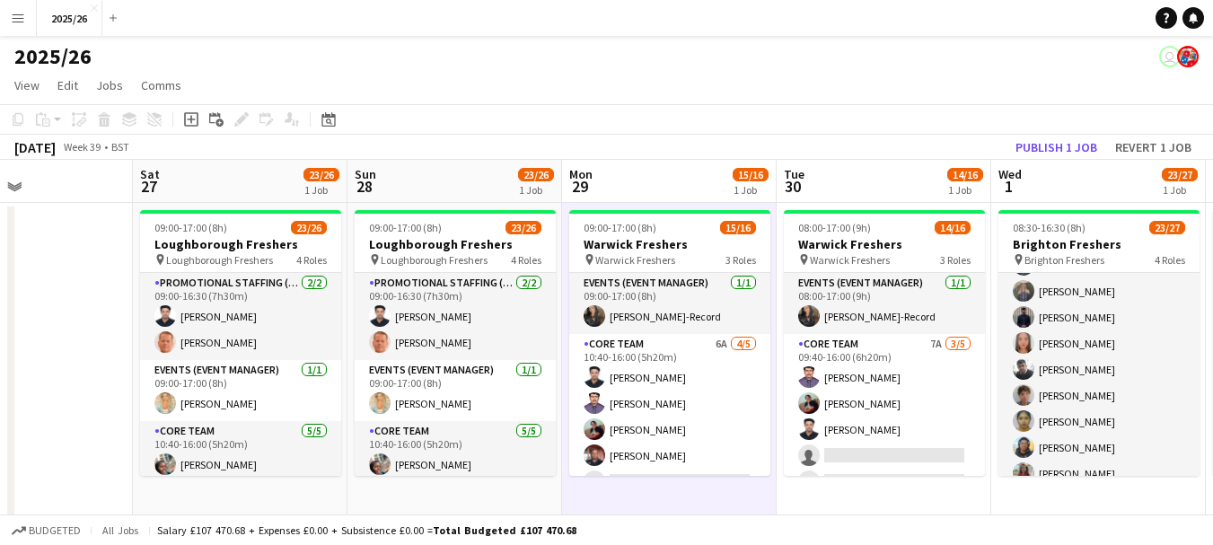
drag, startPoint x: 261, startPoint y: 201, endPoint x: 1061, endPoint y: 172, distance: 799.9
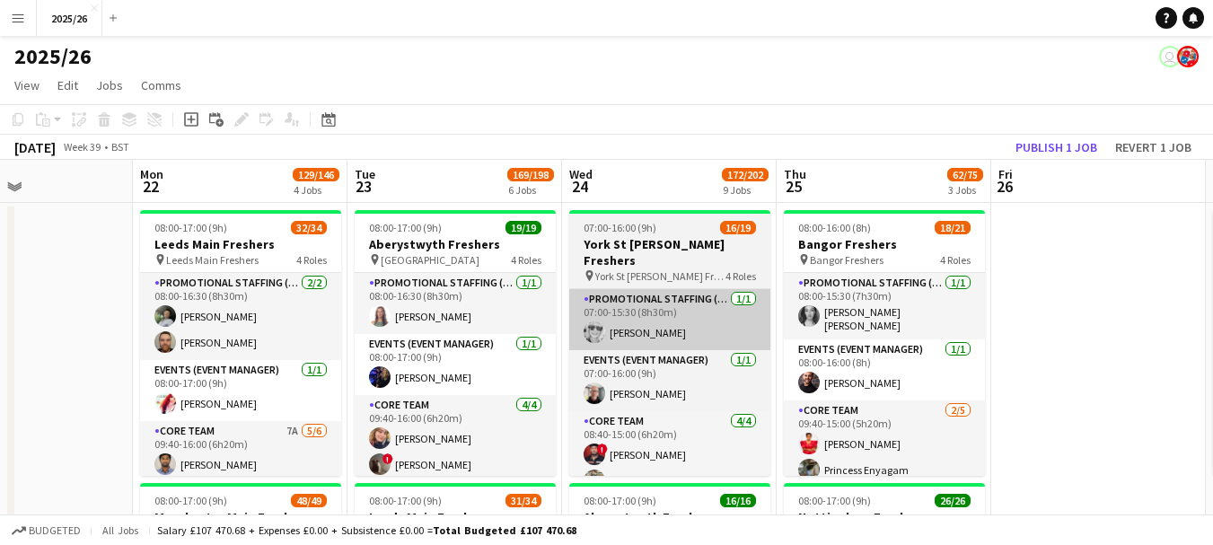
scroll to position [0, 429]
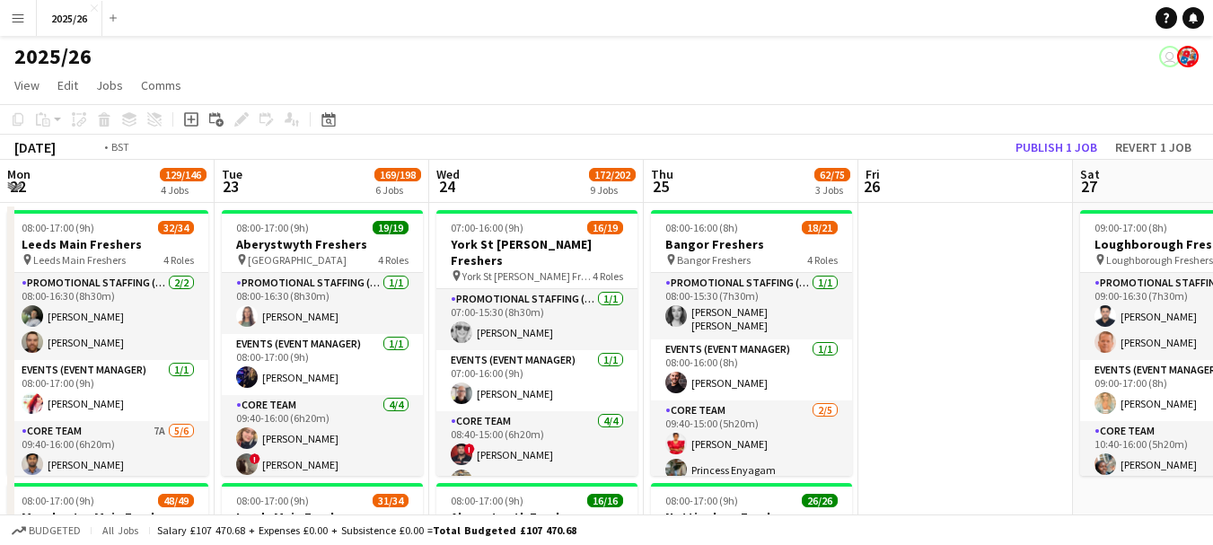
drag, startPoint x: 224, startPoint y: 350, endPoint x: 168, endPoint y: 230, distance: 132.6
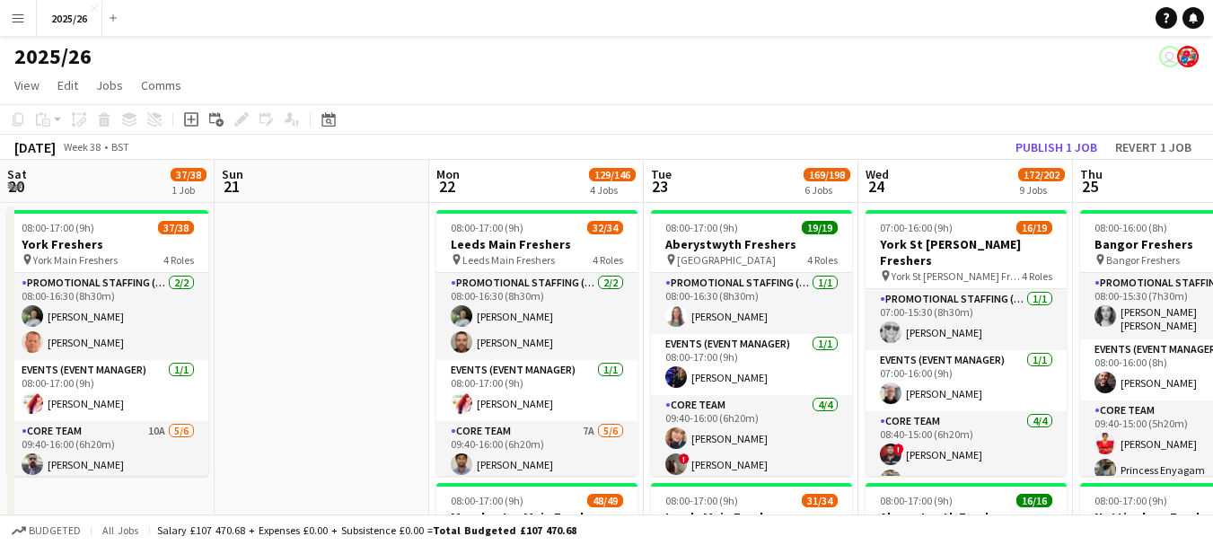
scroll to position [0, 501]
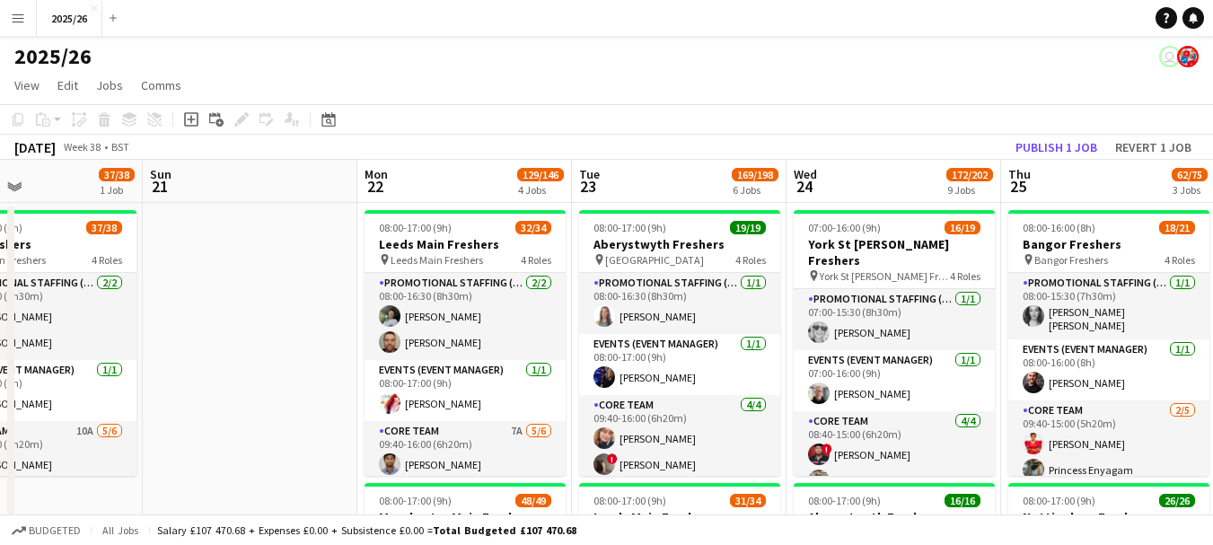
drag, startPoint x: 137, startPoint y: 280, endPoint x: 862, endPoint y: 305, distance: 725.3
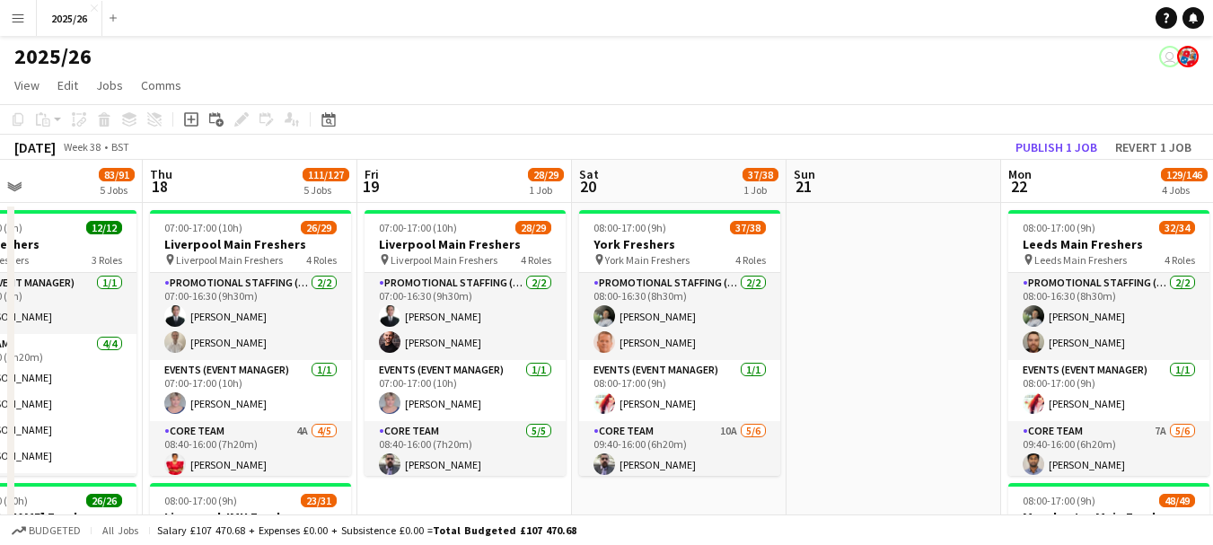
scroll to position [0, 518]
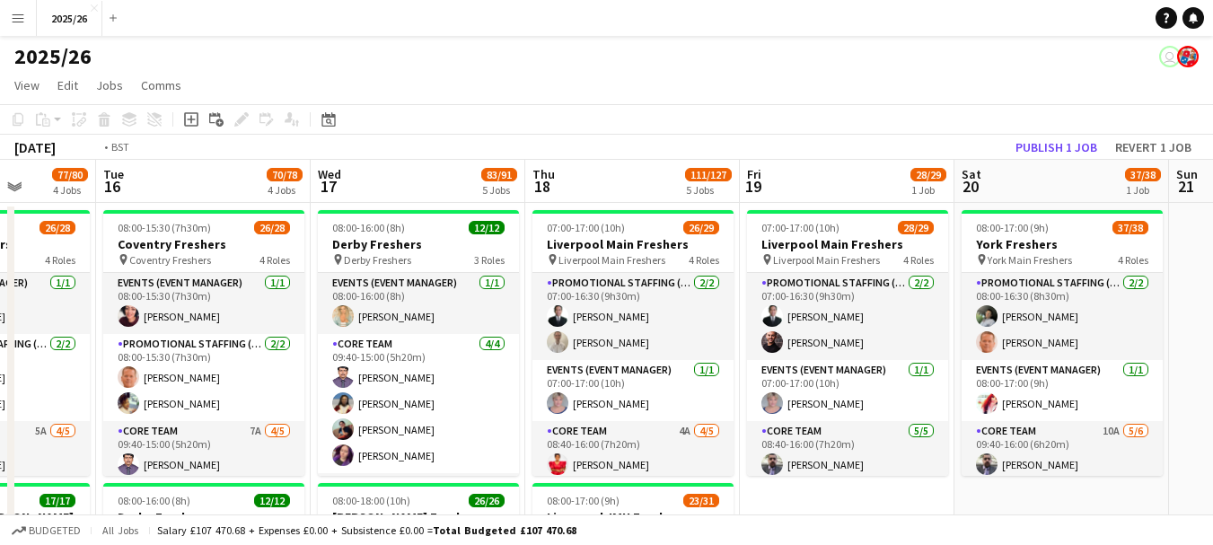
drag, startPoint x: 243, startPoint y: 279, endPoint x: 1162, endPoint y: 393, distance: 925.9
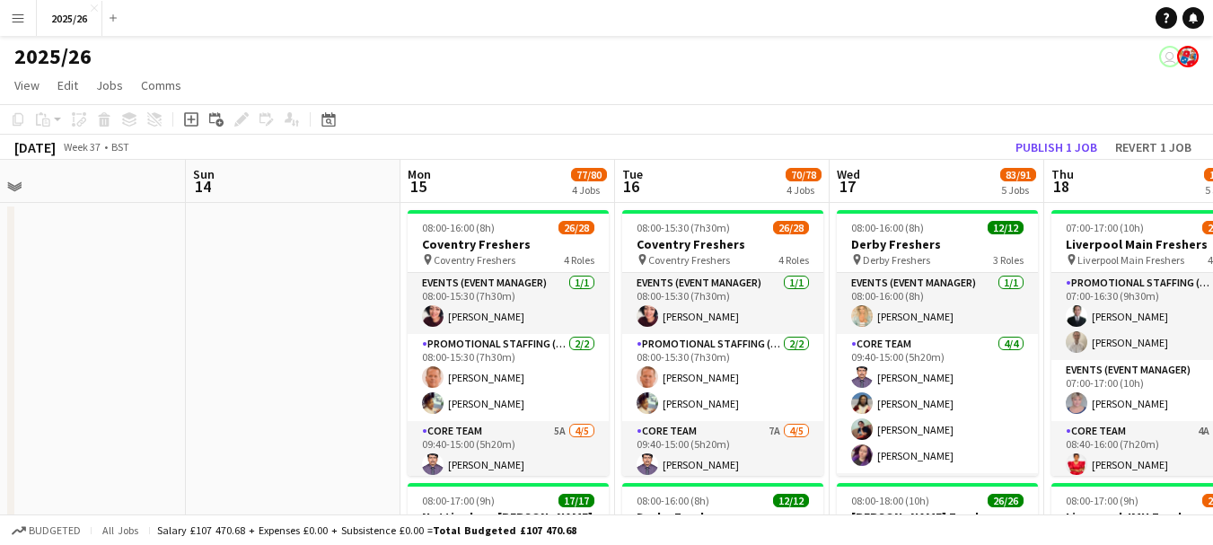
drag, startPoint x: 262, startPoint y: 382, endPoint x: 878, endPoint y: 356, distance: 616.7
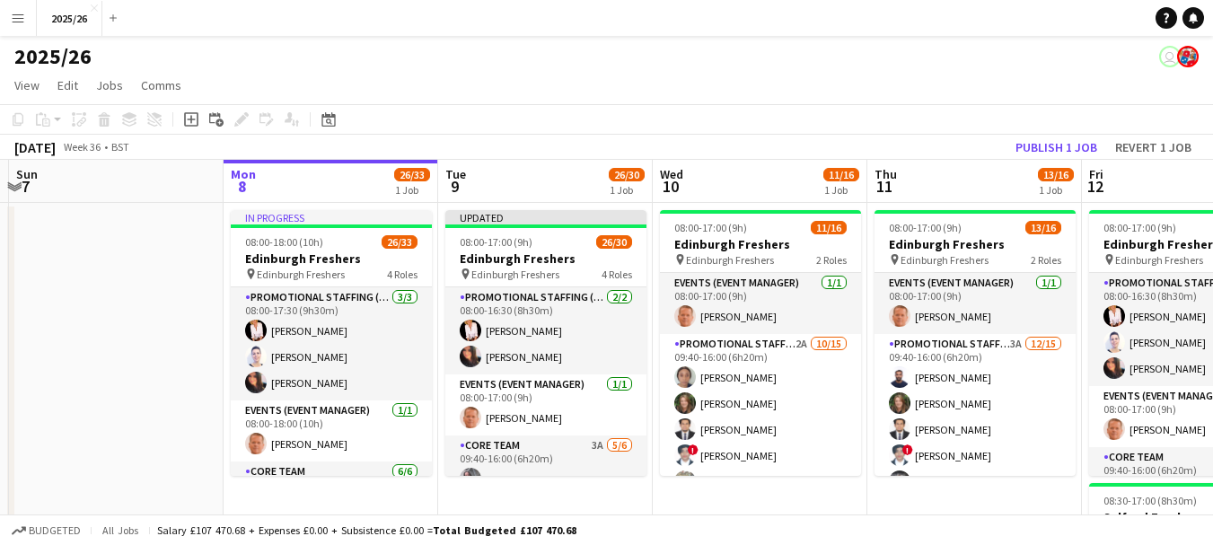
drag, startPoint x: 184, startPoint y: 303, endPoint x: 879, endPoint y: 285, distance: 695.4
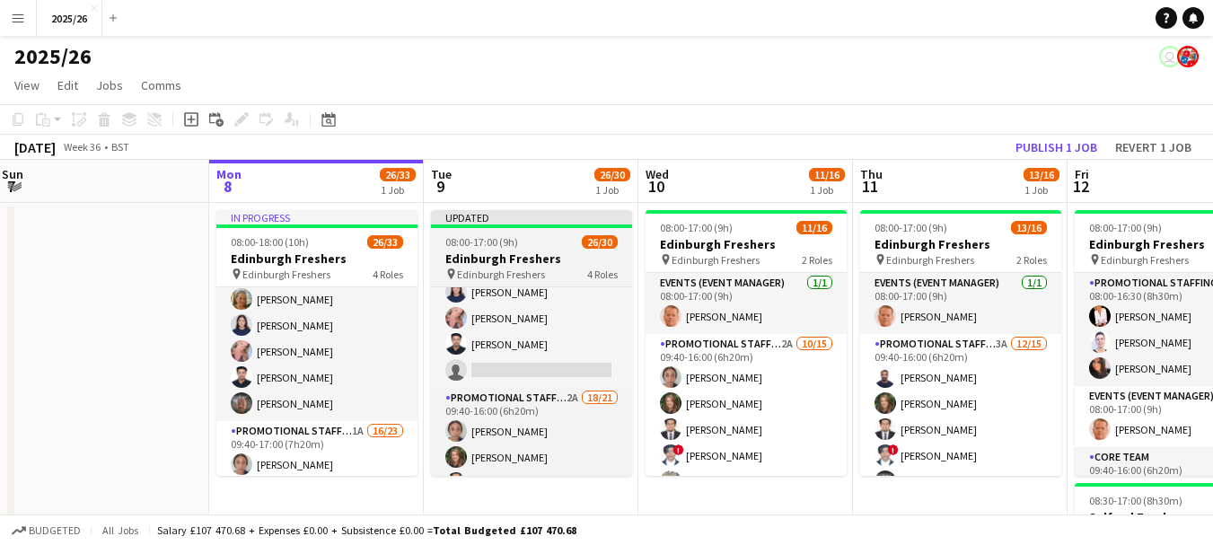
scroll to position [244, 0]
